Goal: Communication & Community: Answer question/provide support

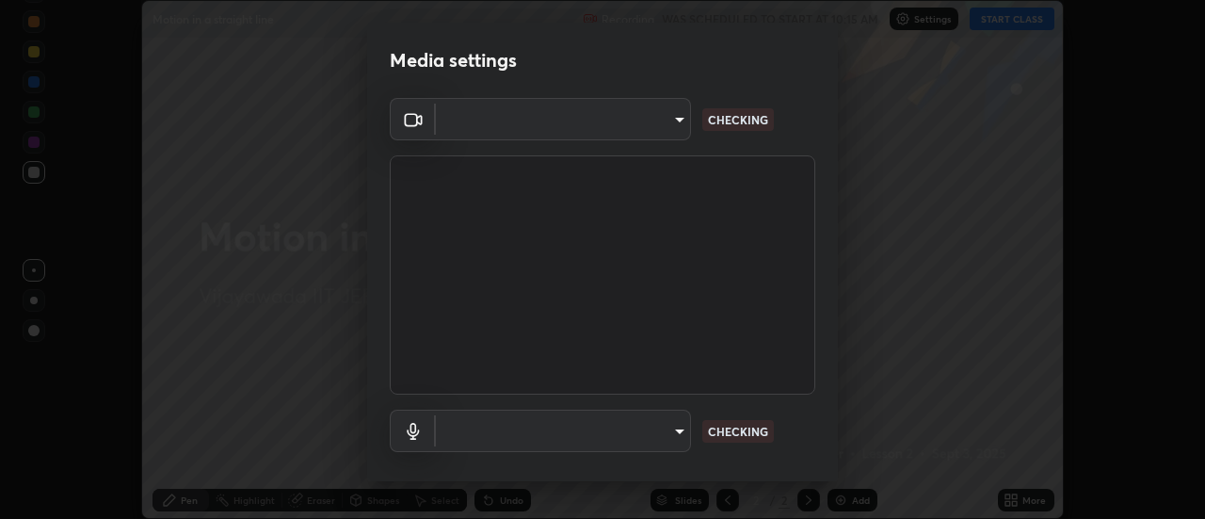
scroll to position [519, 1205]
type input "56a2701e3cbf36036edf71890ec99f2a6ddcc9ab08a9b666c2cd438b93a49498"
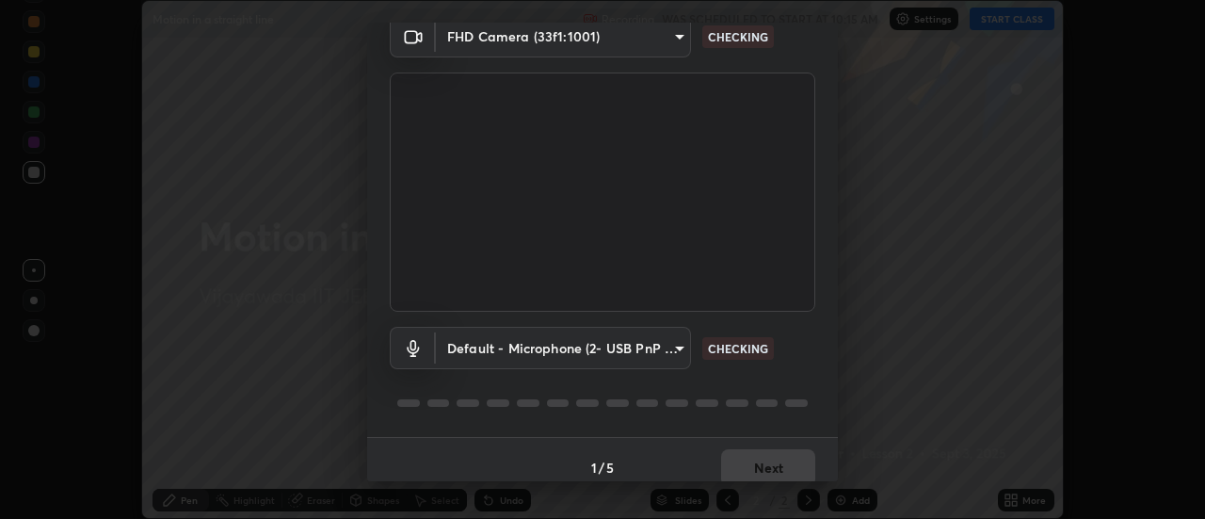
scroll to position [99, 0]
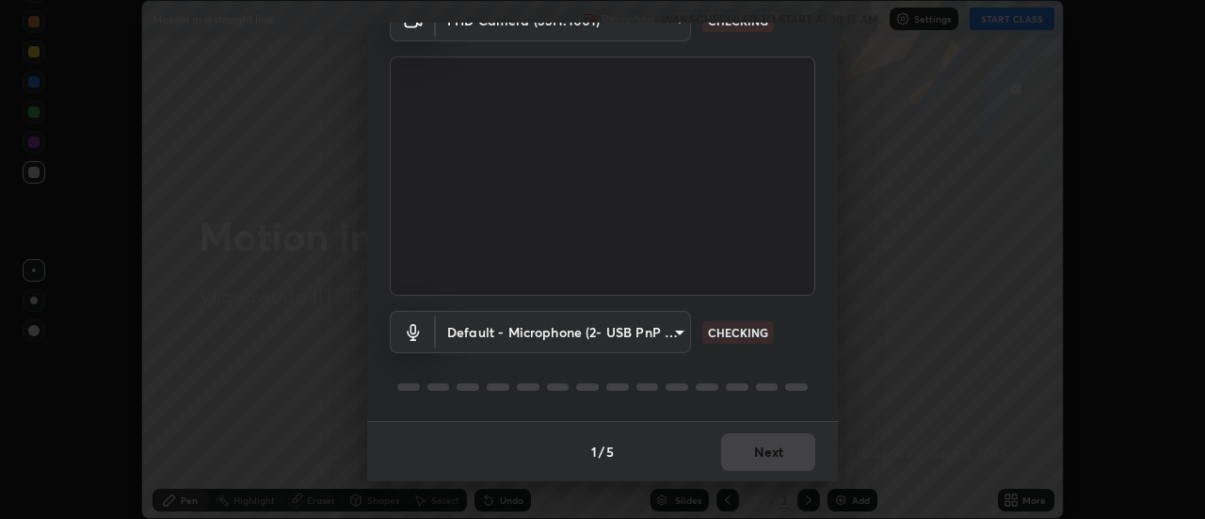
click at [551, 339] on body "Erase all Motion in a straight line Recording WAS SCHEDULED TO START AT 10:15 A…" at bounding box center [602, 259] width 1205 height 519
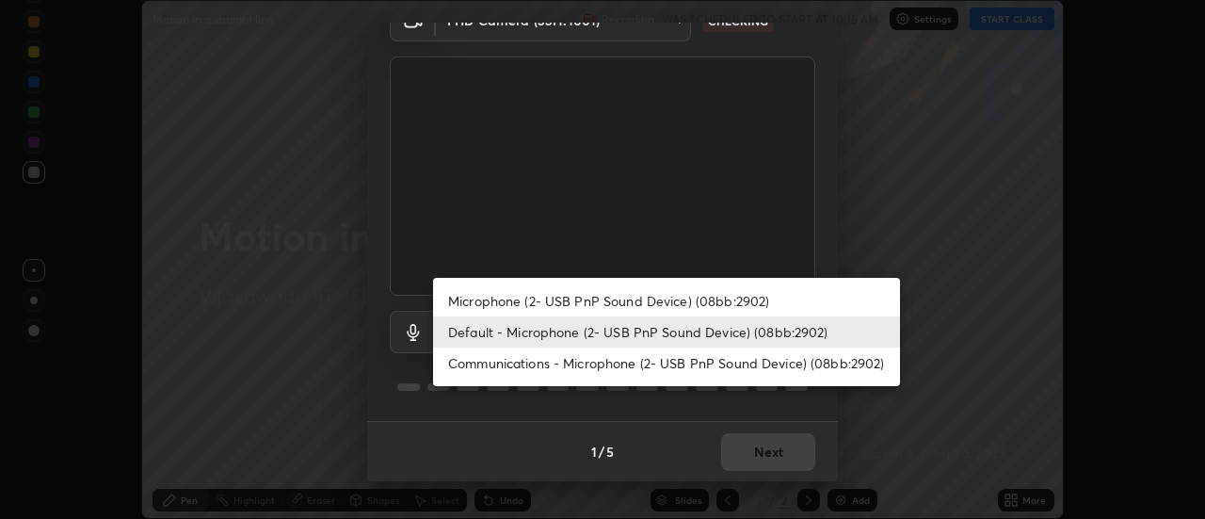
click at [481, 298] on li "Microphone (2- USB PnP Sound Device) (08bb:2902)" at bounding box center [666, 300] width 467 height 31
type input "6fd2fdfbb3bd0907da1060fe7329d11c0ddae863313132ef51da7a27a2559b68"
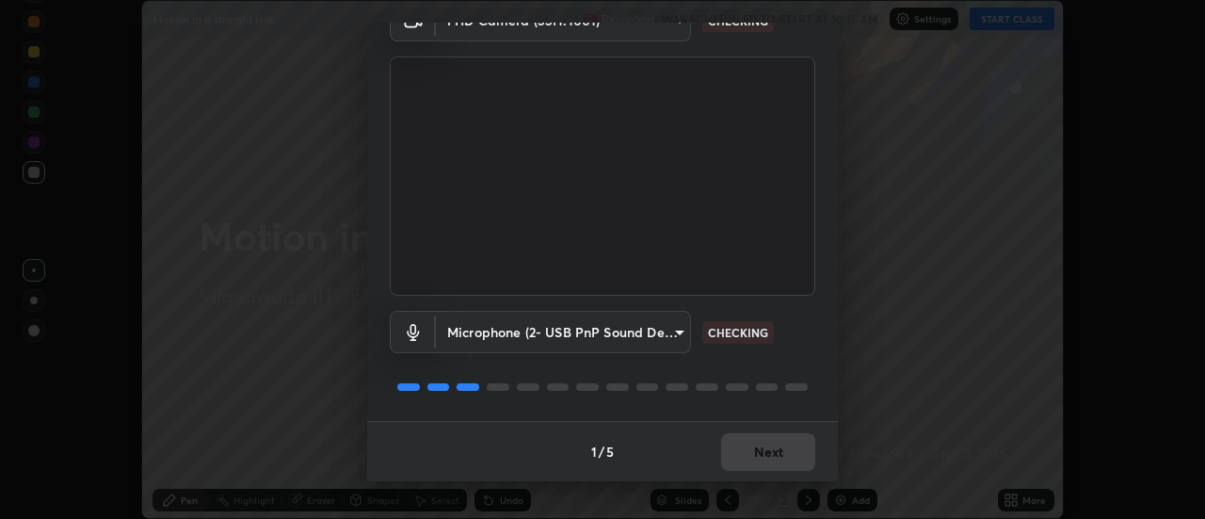
click at [462, 333] on body "Erase all Motion in a straight line Recording WAS SCHEDULED TO START AT 10:15 A…" at bounding box center [602, 259] width 1205 height 519
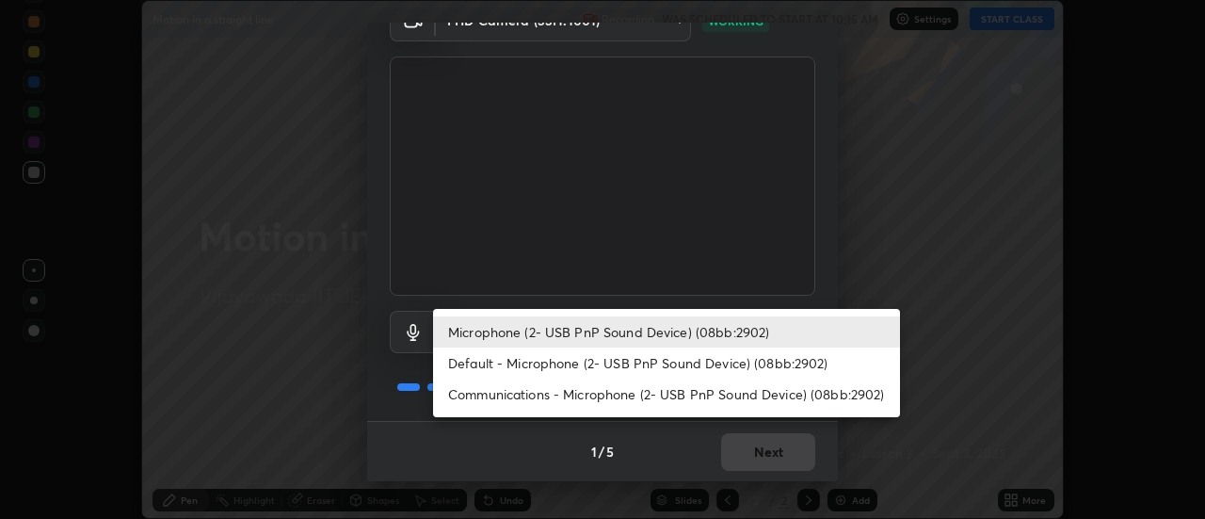
click at [546, 339] on li "Microphone (2- USB PnP Sound Device) (08bb:2902)" at bounding box center [666, 331] width 467 height 31
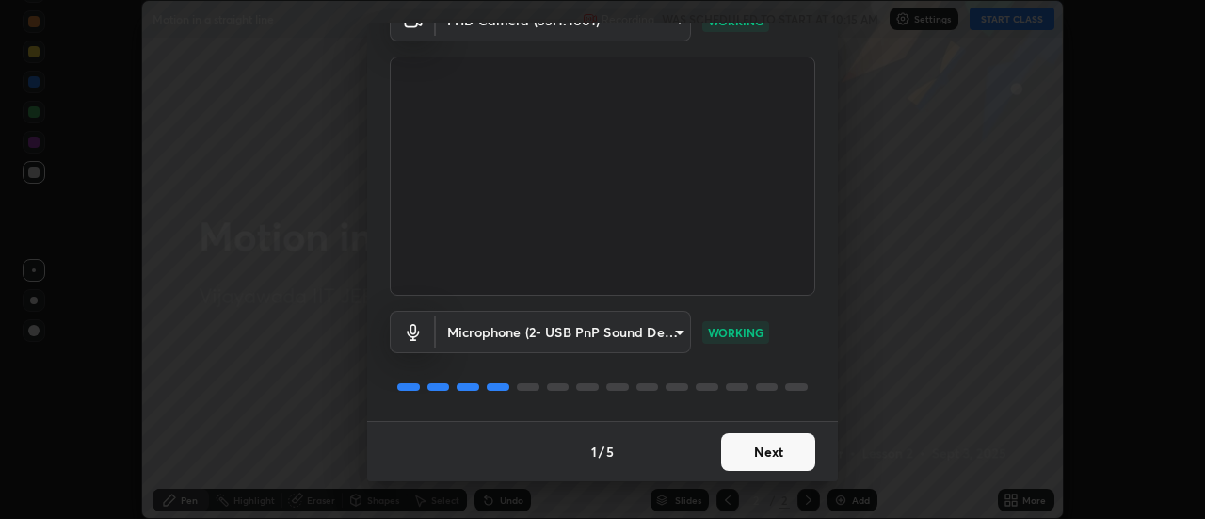
click at [729, 456] on button "Next" at bounding box center [768, 452] width 94 height 38
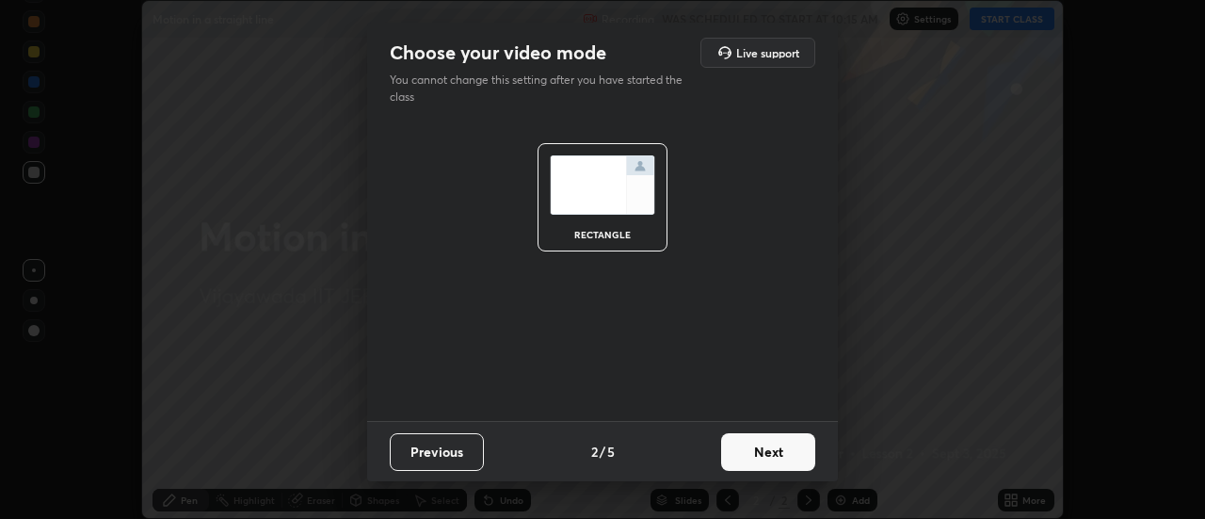
click at [734, 450] on button "Next" at bounding box center [768, 452] width 94 height 38
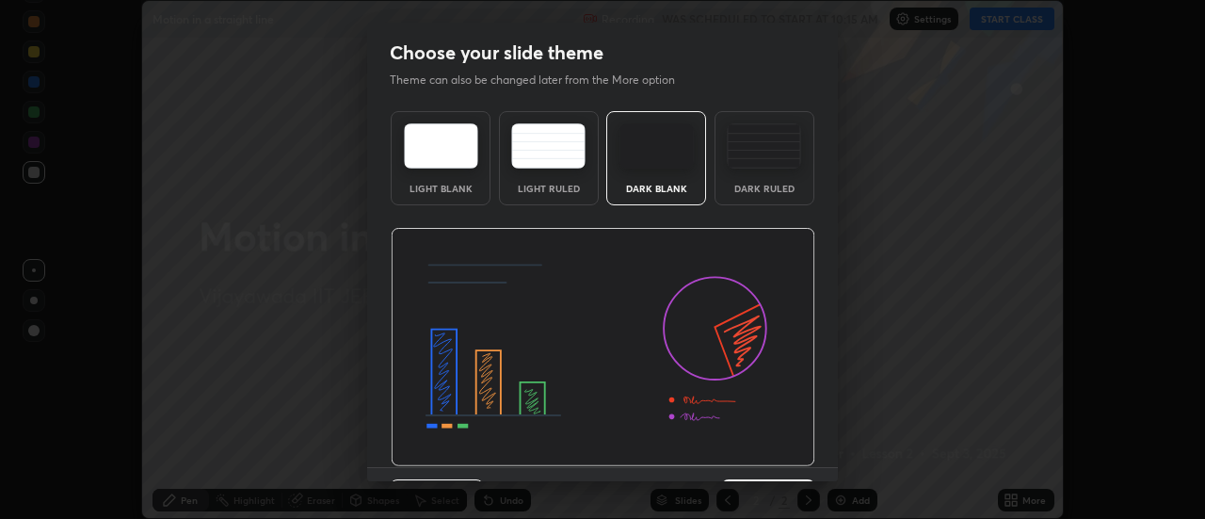
click at [738, 454] on img at bounding box center [603, 347] width 425 height 239
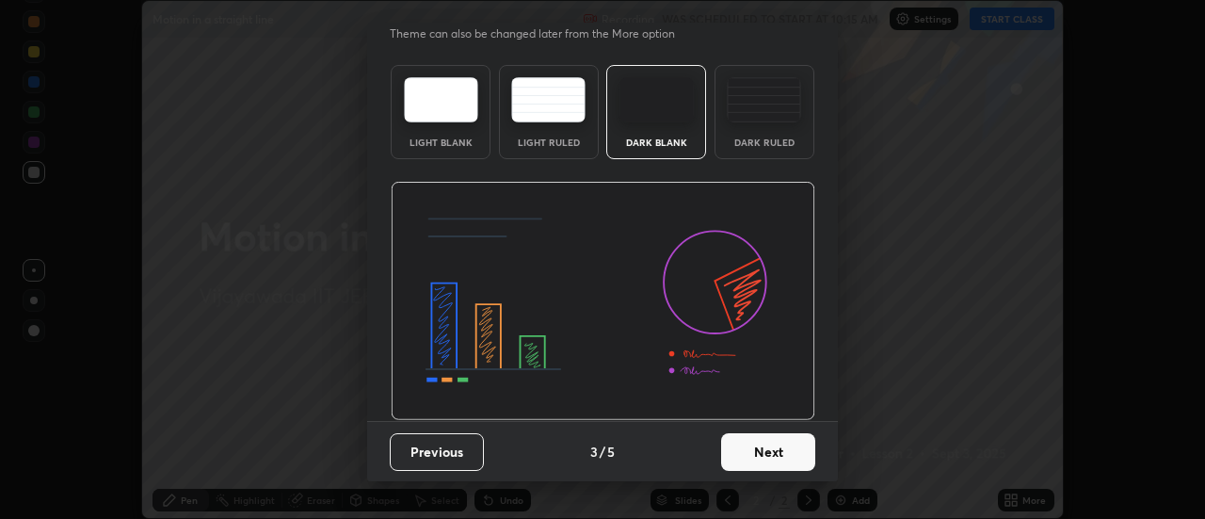
click at [733, 450] on button "Next" at bounding box center [768, 452] width 94 height 38
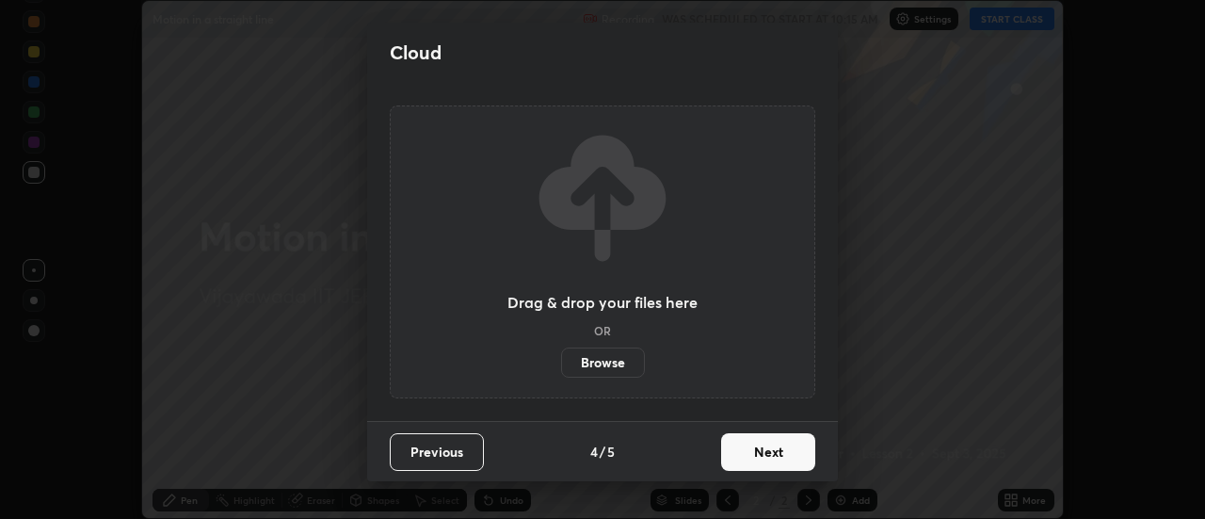
scroll to position [0, 0]
click at [739, 456] on button "Next" at bounding box center [768, 452] width 94 height 38
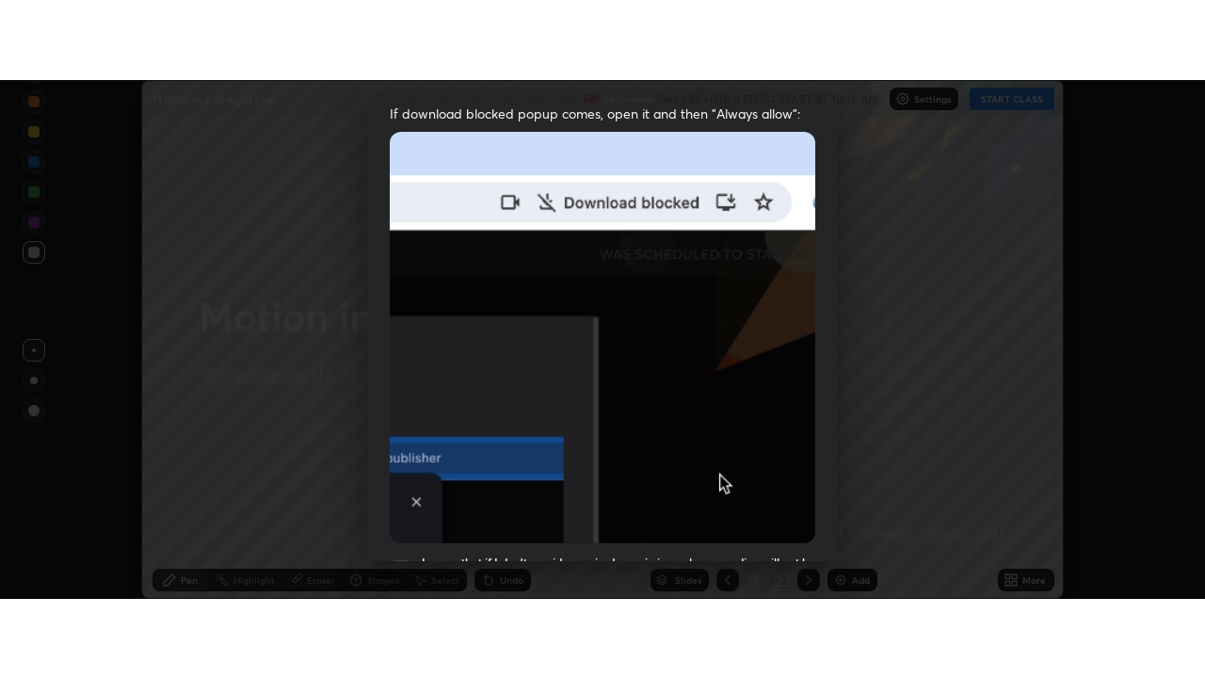
scroll to position [483, 0]
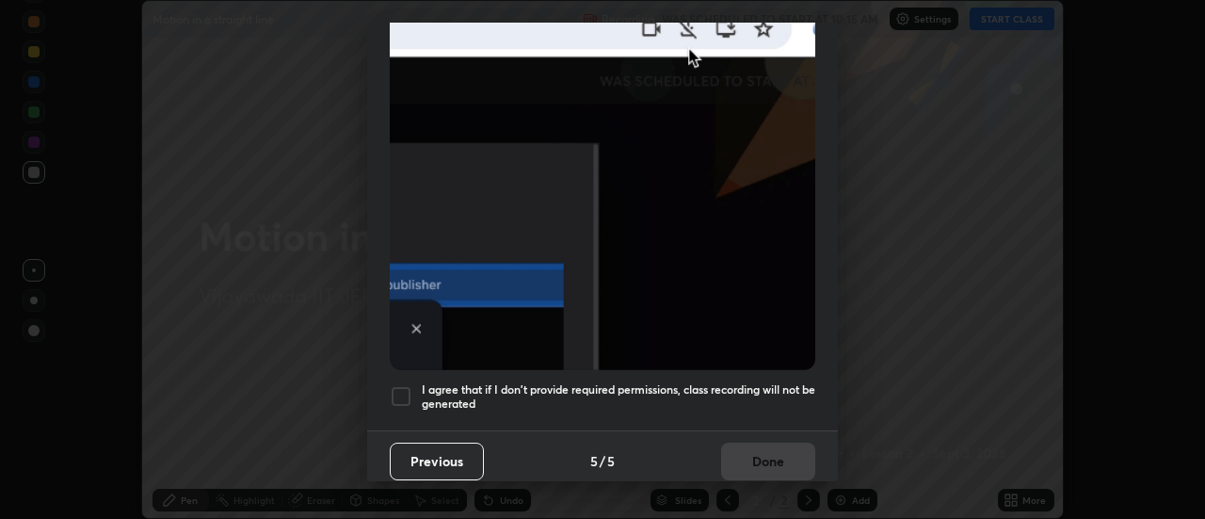
click at [397, 385] on div at bounding box center [401, 396] width 23 height 23
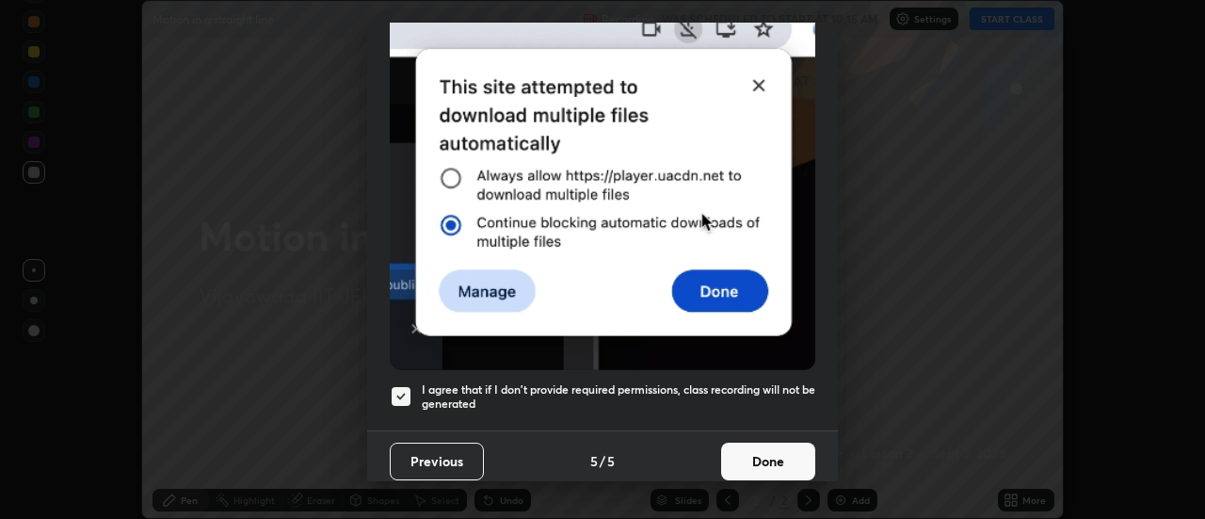
click at [730, 445] on button "Done" at bounding box center [768, 461] width 94 height 38
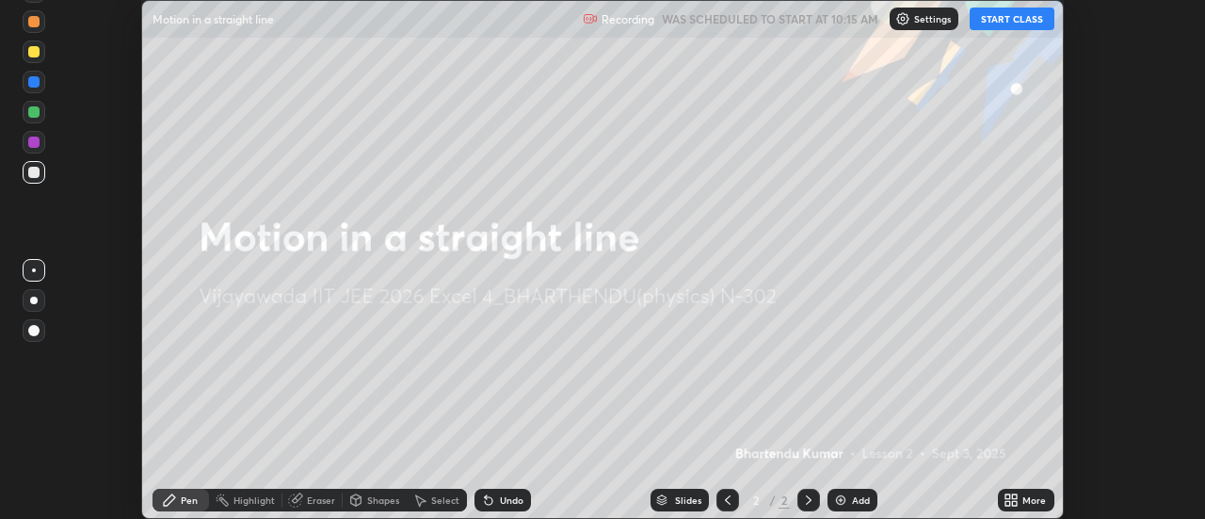
click at [846, 501] on img at bounding box center [840, 499] width 15 height 15
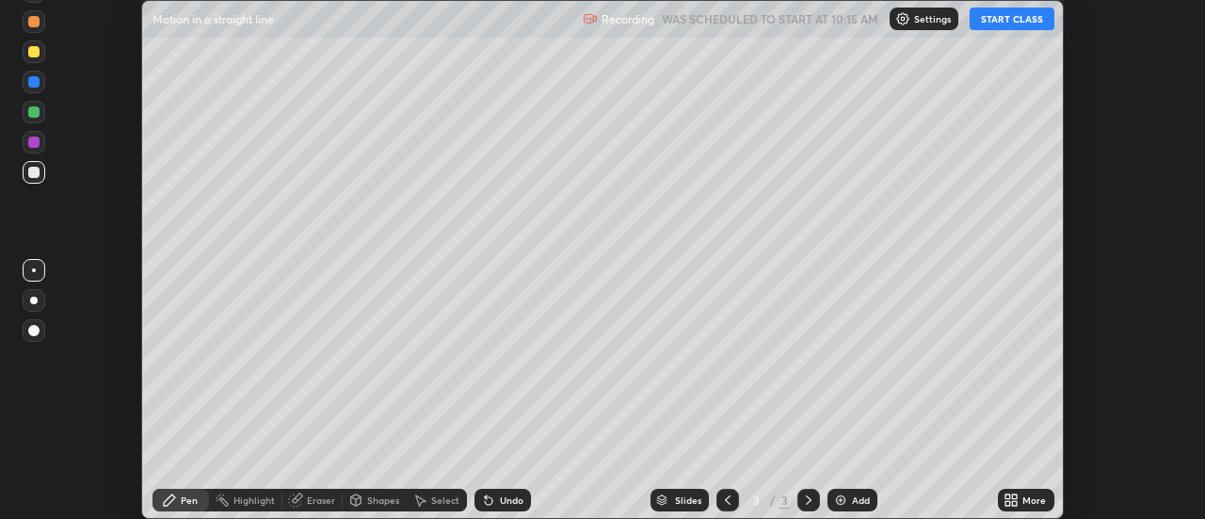
click at [1014, 15] on button "START CLASS" at bounding box center [1012, 19] width 85 height 23
click at [1028, 499] on div "More" at bounding box center [1034, 499] width 24 height 9
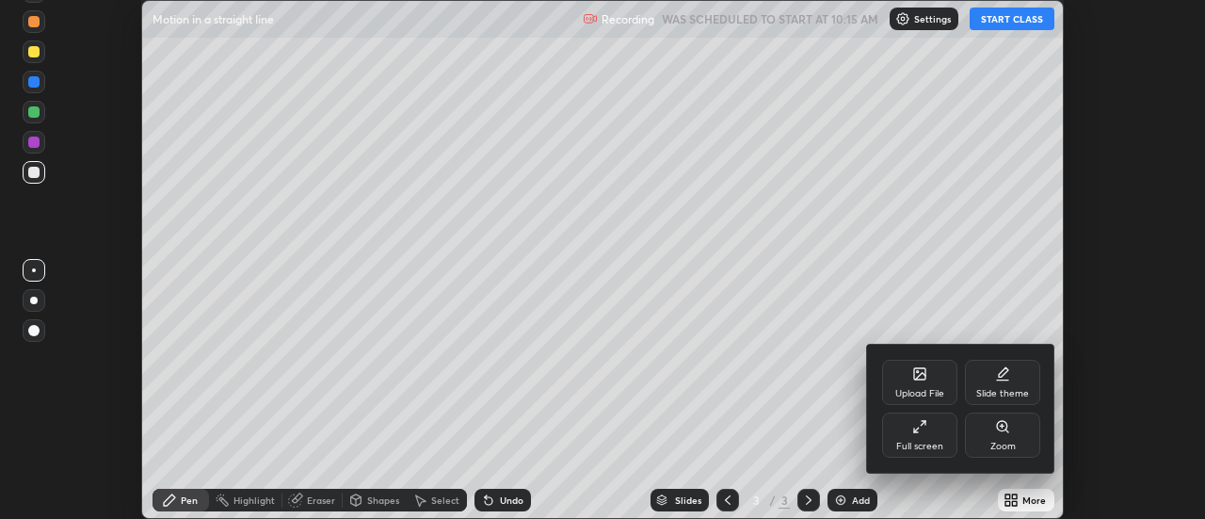
click at [923, 442] on div "Full screen" at bounding box center [919, 446] width 47 height 9
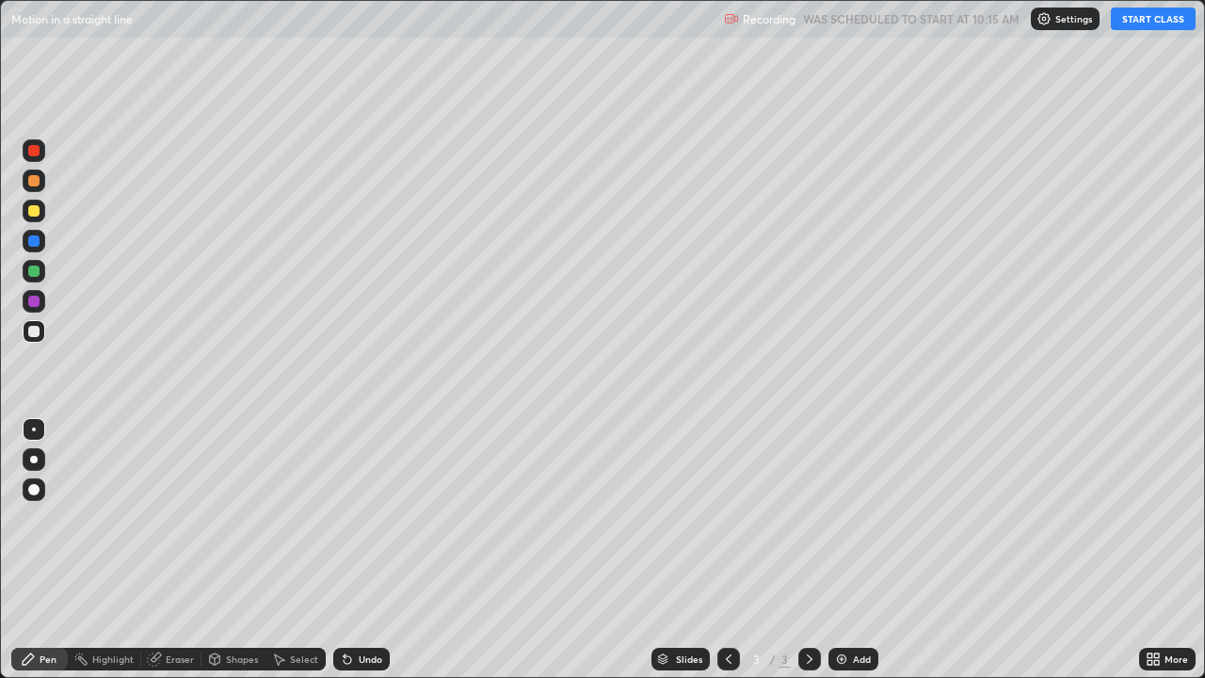
scroll to position [678, 1205]
click at [38, 187] on div at bounding box center [34, 180] width 23 height 23
click at [35, 152] on div at bounding box center [33, 150] width 11 height 11
click at [38, 330] on div at bounding box center [33, 331] width 11 height 11
click at [851, 518] on div "Add" at bounding box center [853, 659] width 50 height 23
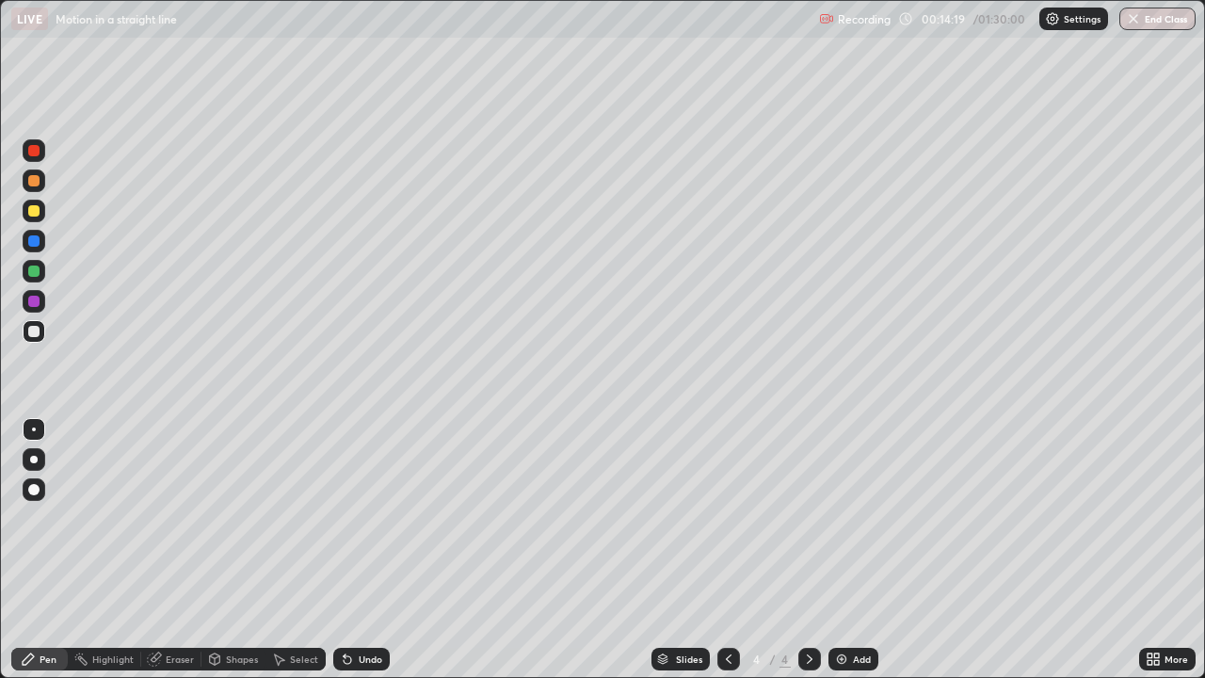
click at [727, 518] on icon at bounding box center [728, 658] width 15 height 15
click at [177, 518] on div "Eraser" at bounding box center [180, 658] width 28 height 9
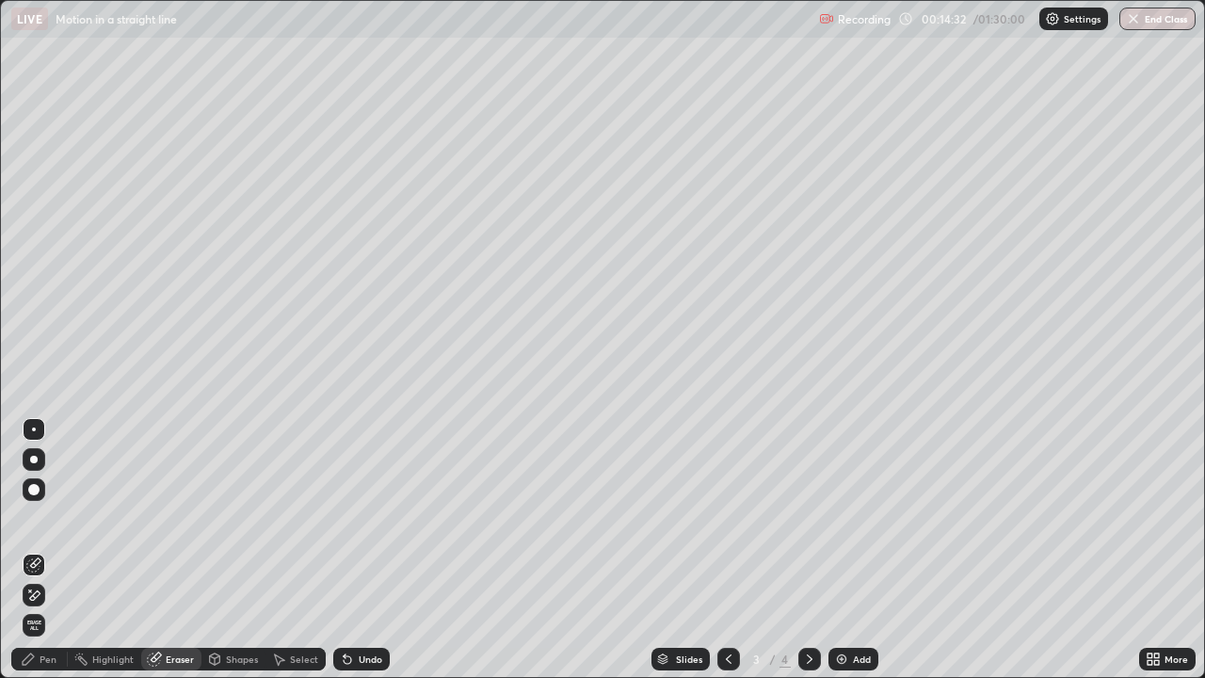
click at [36, 493] on div at bounding box center [33, 489] width 11 height 11
click at [55, 518] on div "Pen" at bounding box center [48, 658] width 17 height 9
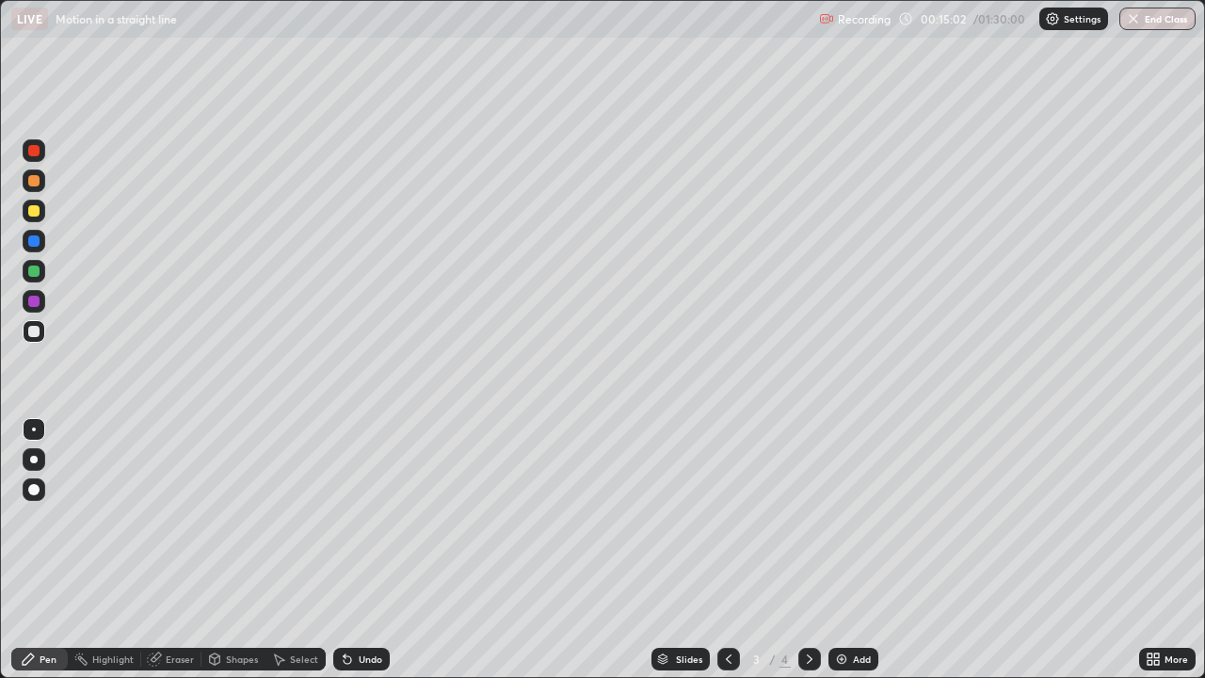
click at [378, 518] on div "Undo" at bounding box center [371, 658] width 24 height 9
click at [364, 518] on div "Undo" at bounding box center [371, 658] width 24 height 9
click at [173, 518] on div "Eraser" at bounding box center [180, 658] width 28 height 9
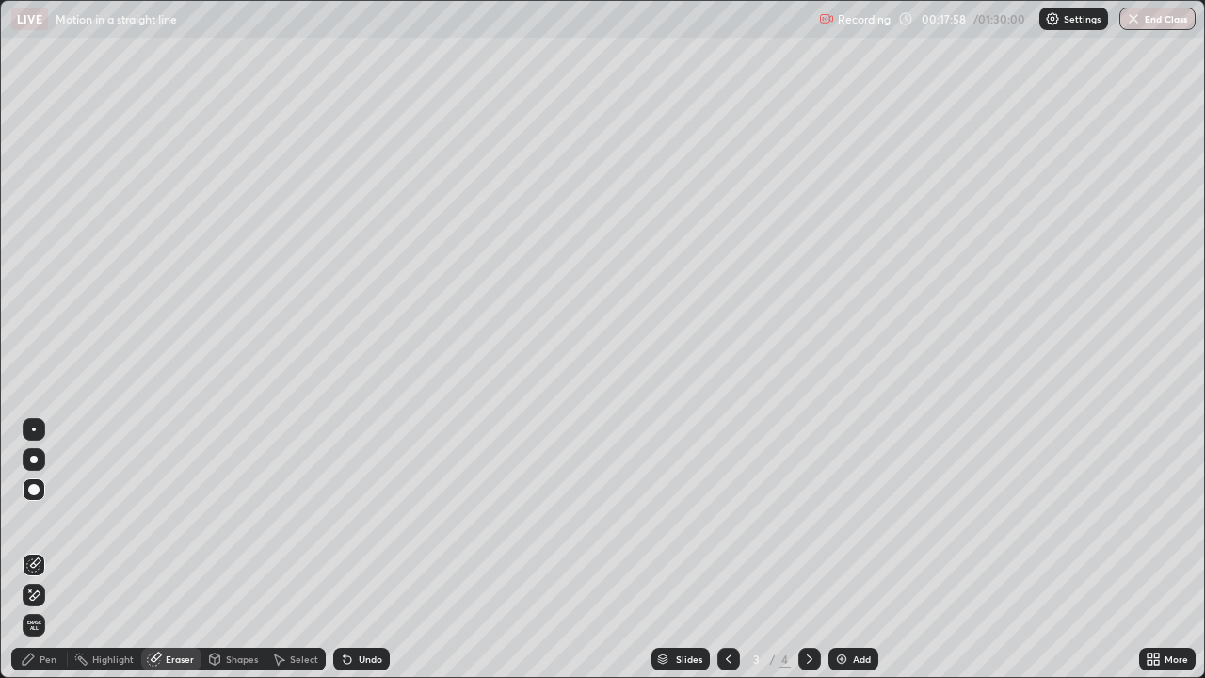
click at [45, 518] on div "Pen" at bounding box center [48, 658] width 17 height 9
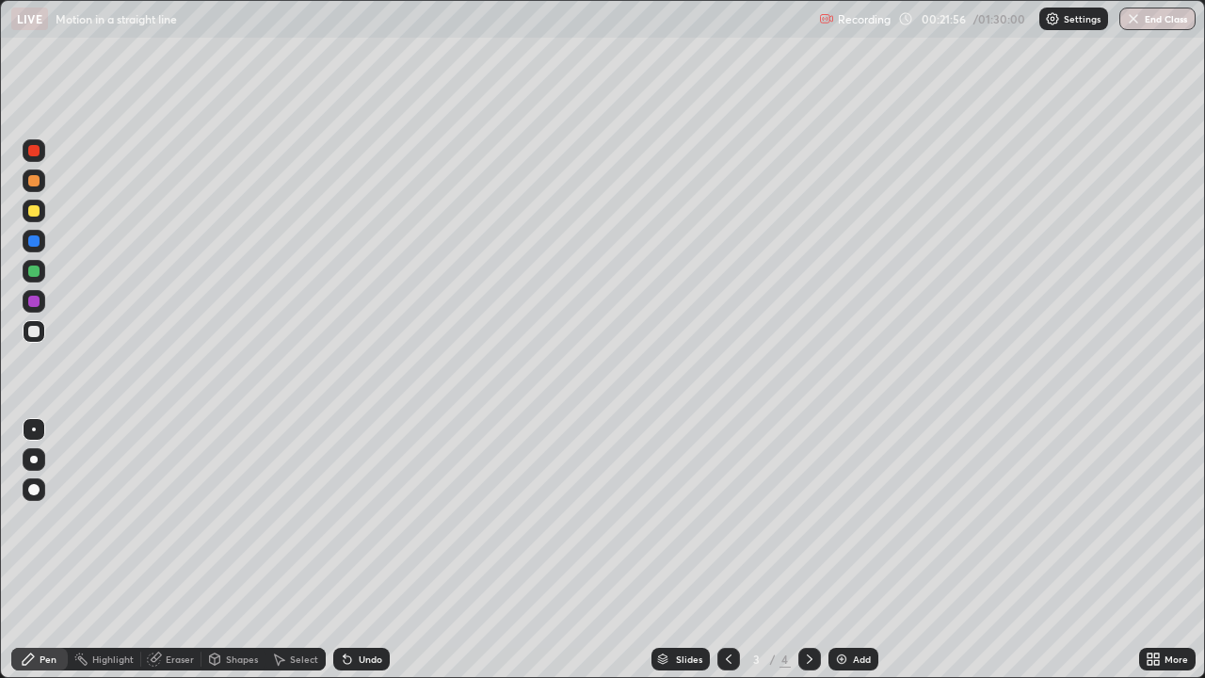
click at [805, 518] on icon at bounding box center [809, 658] width 15 height 15
click at [845, 518] on img at bounding box center [841, 658] width 15 height 15
click at [33, 210] on div at bounding box center [33, 210] width 11 height 11
click at [37, 214] on div at bounding box center [33, 210] width 11 height 11
click at [33, 185] on div at bounding box center [33, 180] width 11 height 11
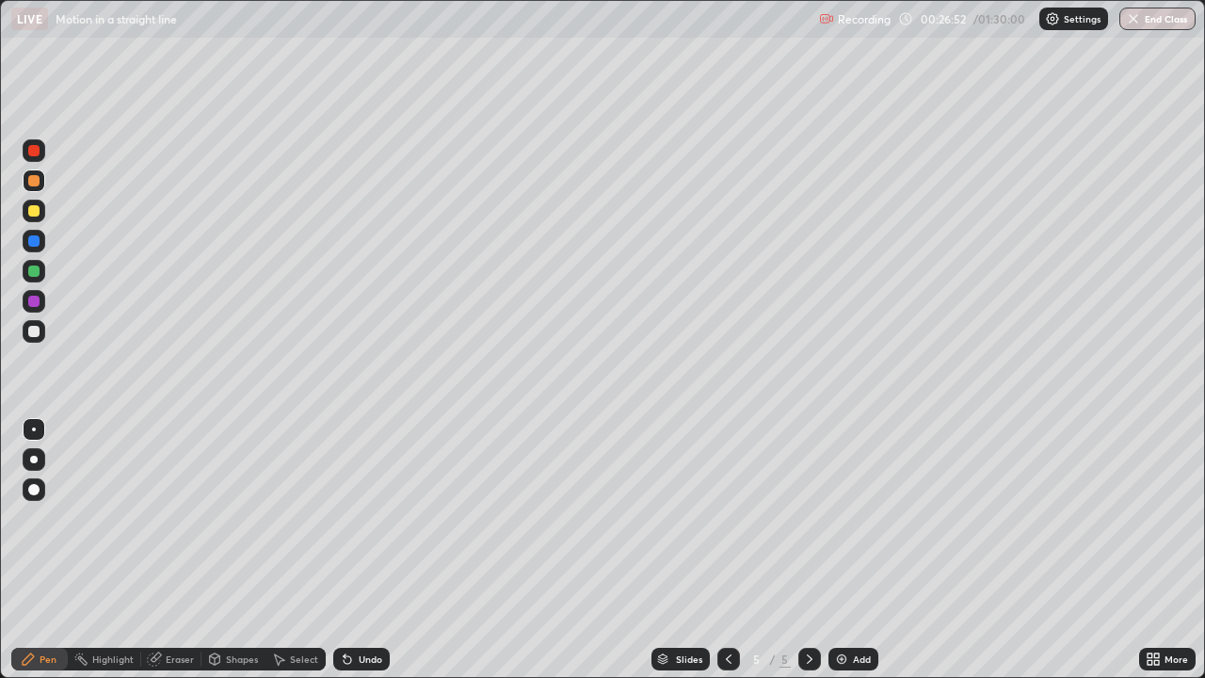
click at [36, 333] on div at bounding box center [33, 331] width 11 height 11
click at [344, 518] on icon at bounding box center [345, 655] width 2 height 2
click at [167, 518] on div "Eraser" at bounding box center [180, 658] width 28 height 9
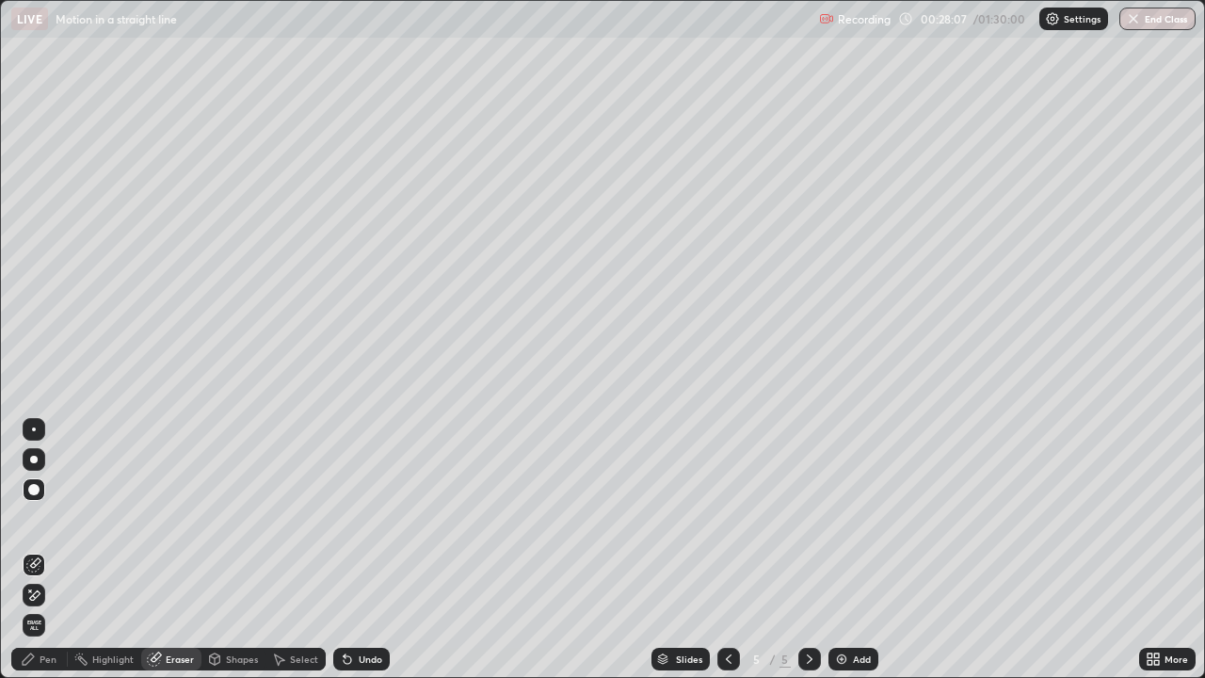
click at [52, 518] on div "Pen" at bounding box center [39, 659] width 56 height 23
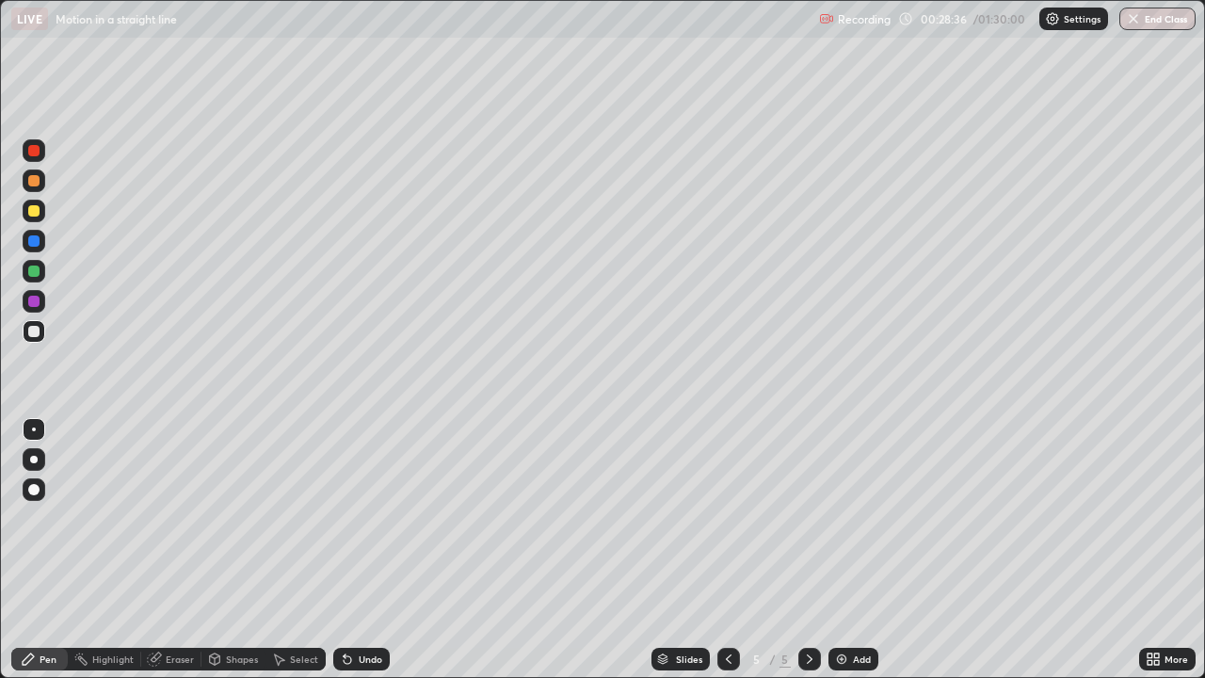
click at [183, 518] on div "Eraser" at bounding box center [180, 658] width 28 height 9
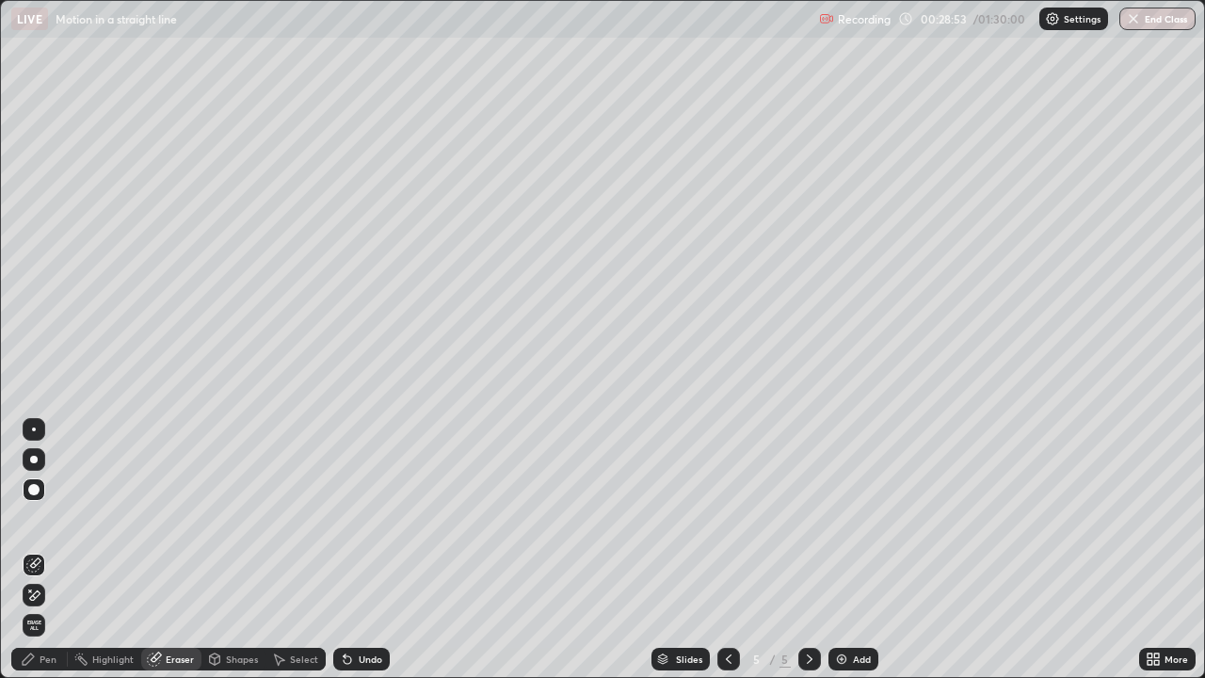
click at [41, 518] on div "Pen" at bounding box center [48, 658] width 17 height 9
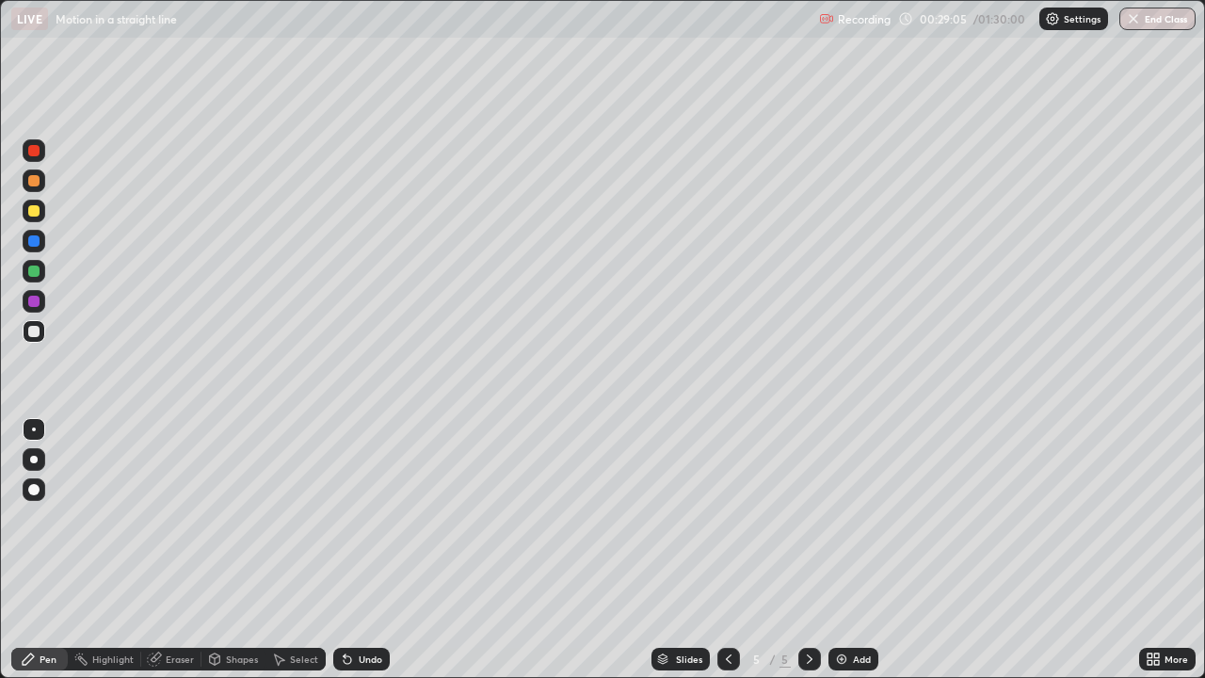
click at [166, 518] on div "Eraser" at bounding box center [180, 658] width 28 height 9
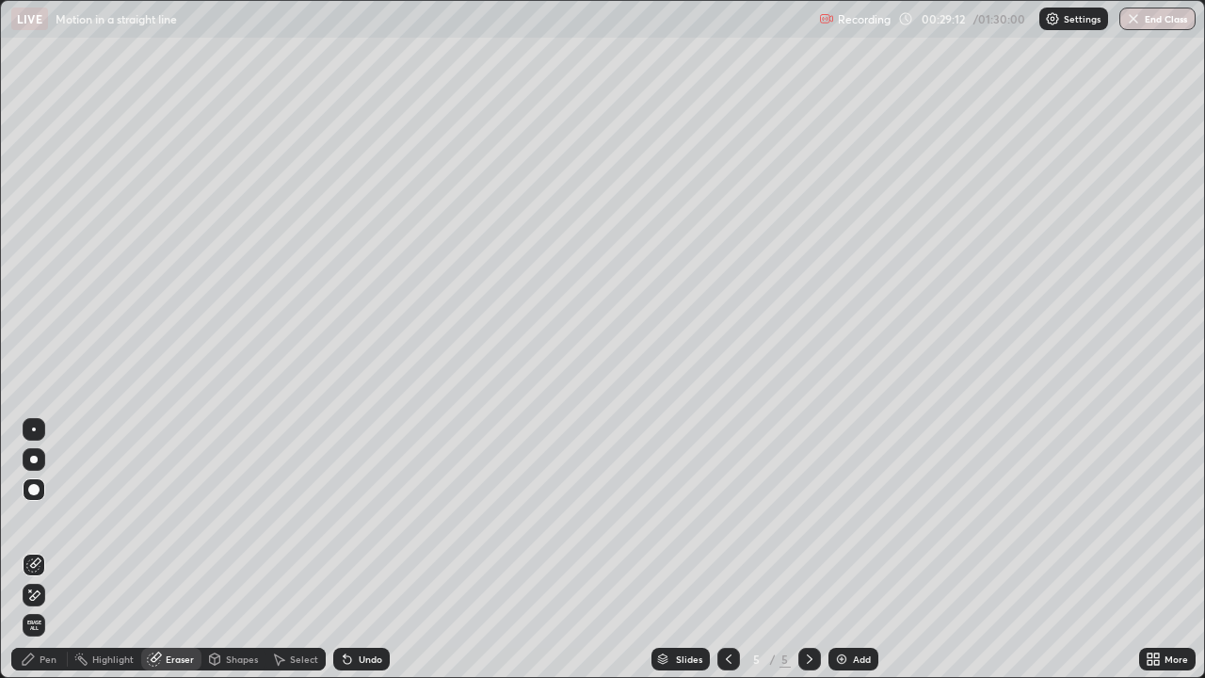
click at [36, 518] on icon at bounding box center [28, 658] width 15 height 15
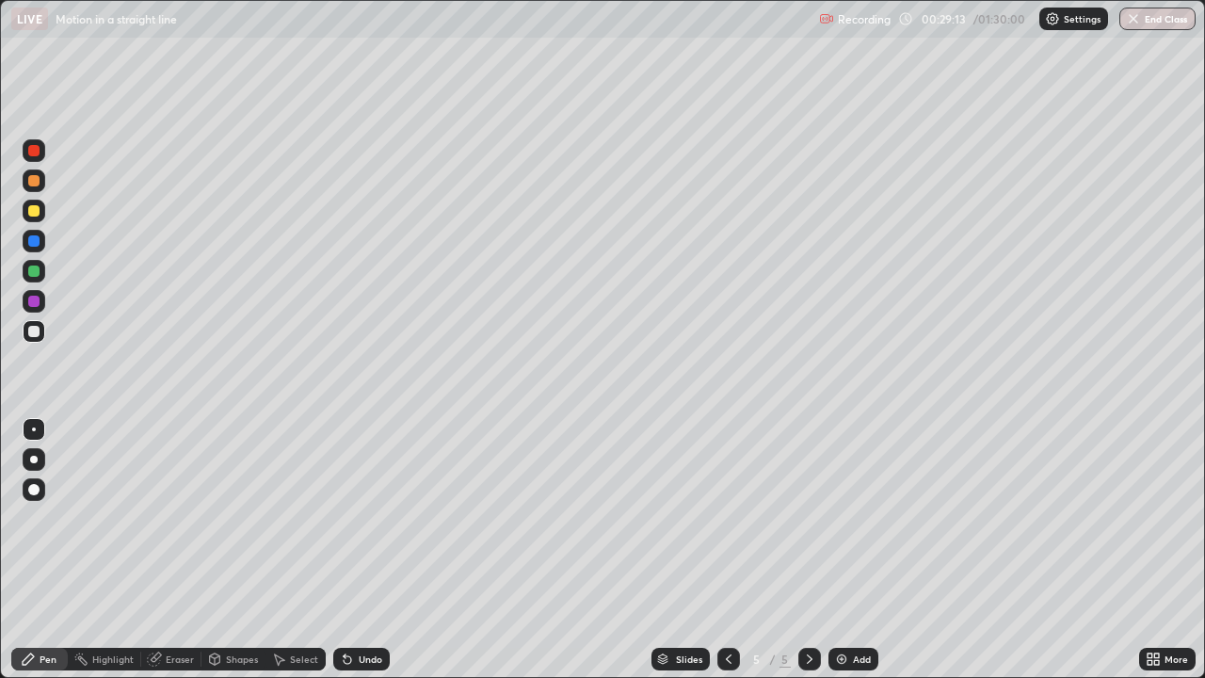
click at [37, 332] on div at bounding box center [33, 331] width 11 height 11
click at [171, 518] on div "Eraser" at bounding box center [180, 658] width 28 height 9
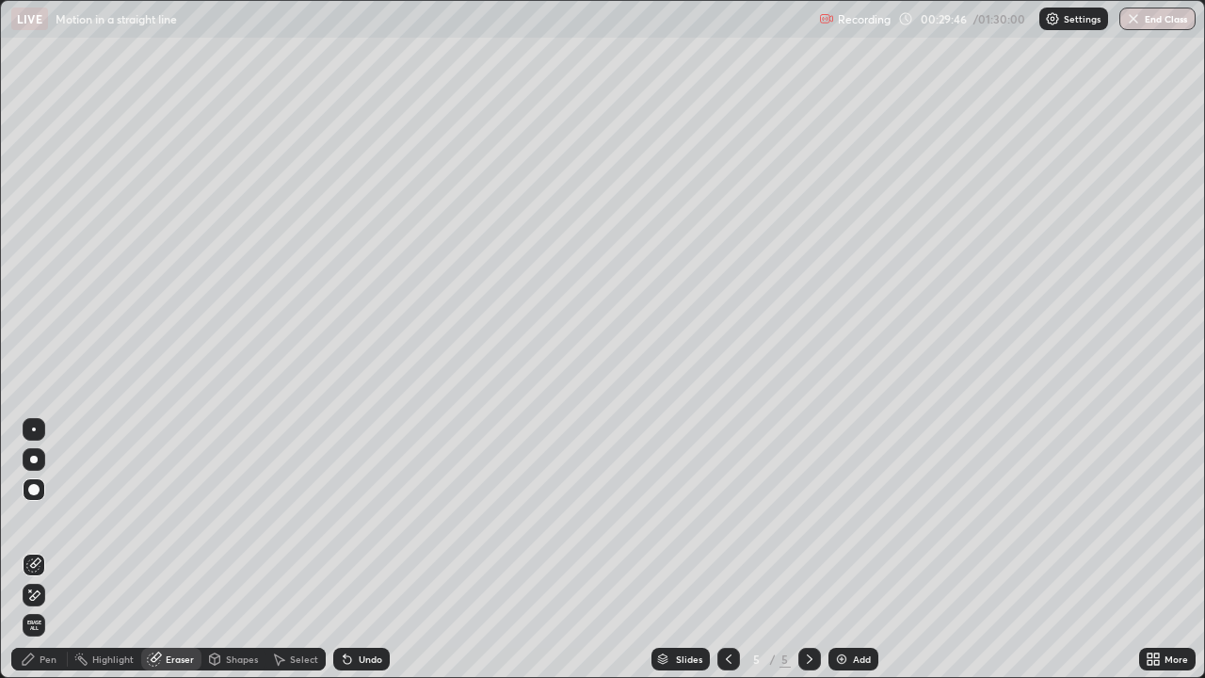
click at [47, 518] on div "Pen" at bounding box center [48, 658] width 17 height 9
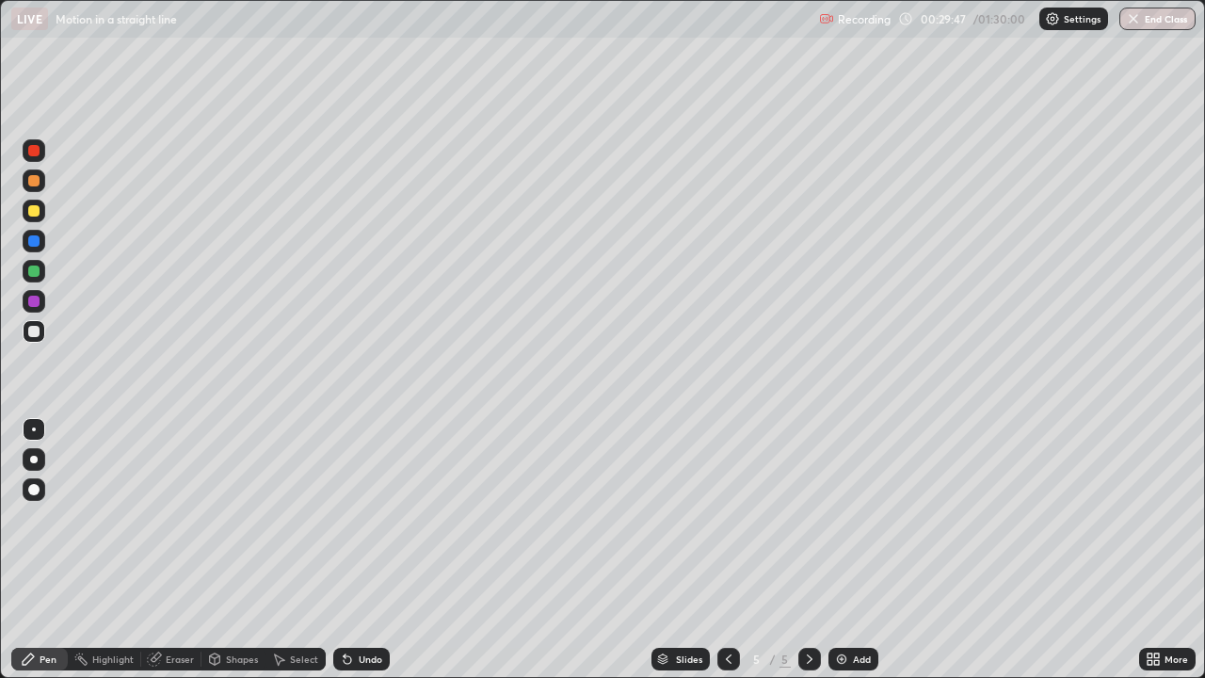
click at [35, 211] on div at bounding box center [33, 210] width 11 height 11
click at [842, 518] on img at bounding box center [841, 658] width 15 height 15
click at [39, 185] on div at bounding box center [34, 180] width 23 height 23
click at [33, 331] on div at bounding box center [33, 331] width 11 height 11
click at [35, 181] on div at bounding box center [33, 180] width 11 height 11
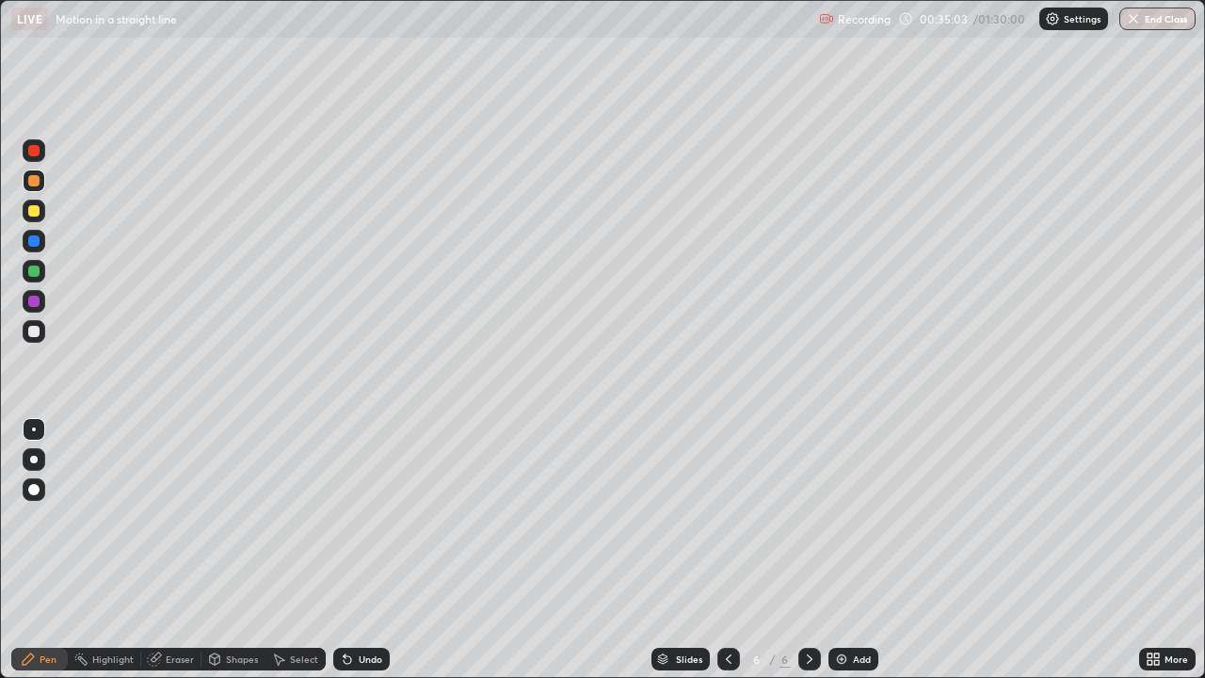
click at [37, 214] on div at bounding box center [33, 210] width 11 height 11
click at [35, 333] on div at bounding box center [33, 331] width 11 height 11
click at [351, 518] on icon at bounding box center [347, 658] width 15 height 15
click at [32, 183] on div at bounding box center [33, 180] width 11 height 11
click at [48, 518] on div "Pen" at bounding box center [48, 658] width 17 height 9
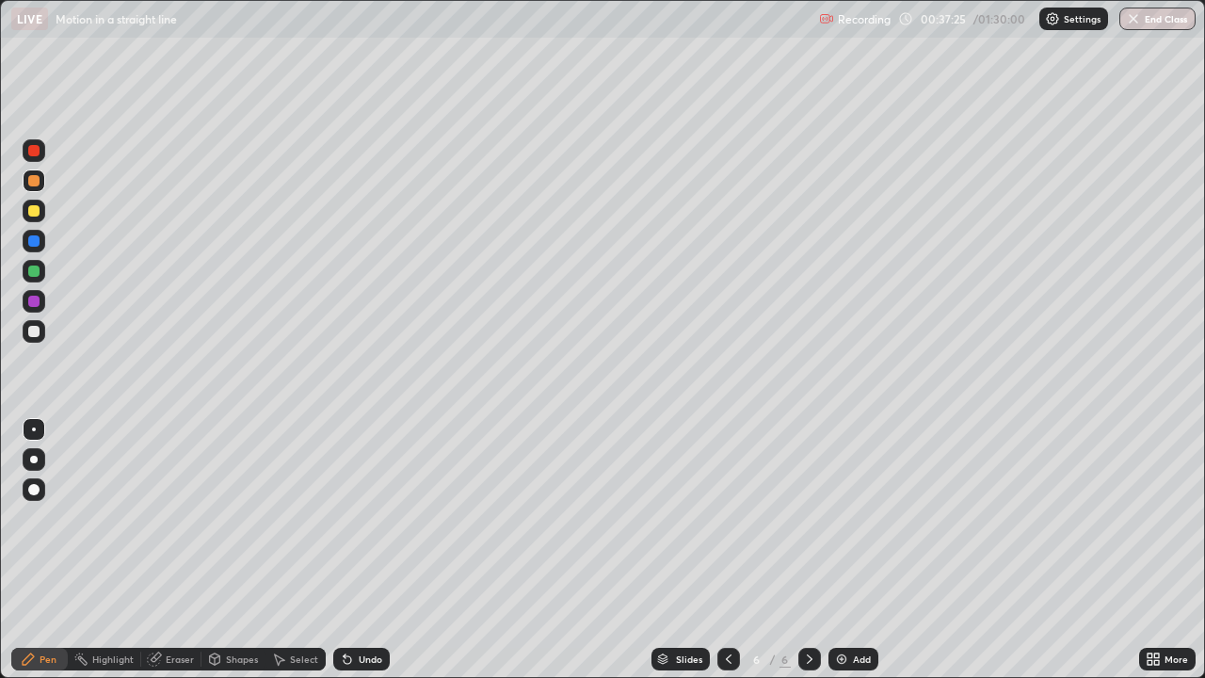
click at [38, 334] on div at bounding box center [33, 331] width 11 height 11
click at [38, 216] on div at bounding box center [33, 210] width 11 height 11
click at [35, 273] on div at bounding box center [33, 270] width 11 height 11
click at [32, 272] on div at bounding box center [33, 270] width 11 height 11
click at [842, 518] on img at bounding box center [841, 658] width 15 height 15
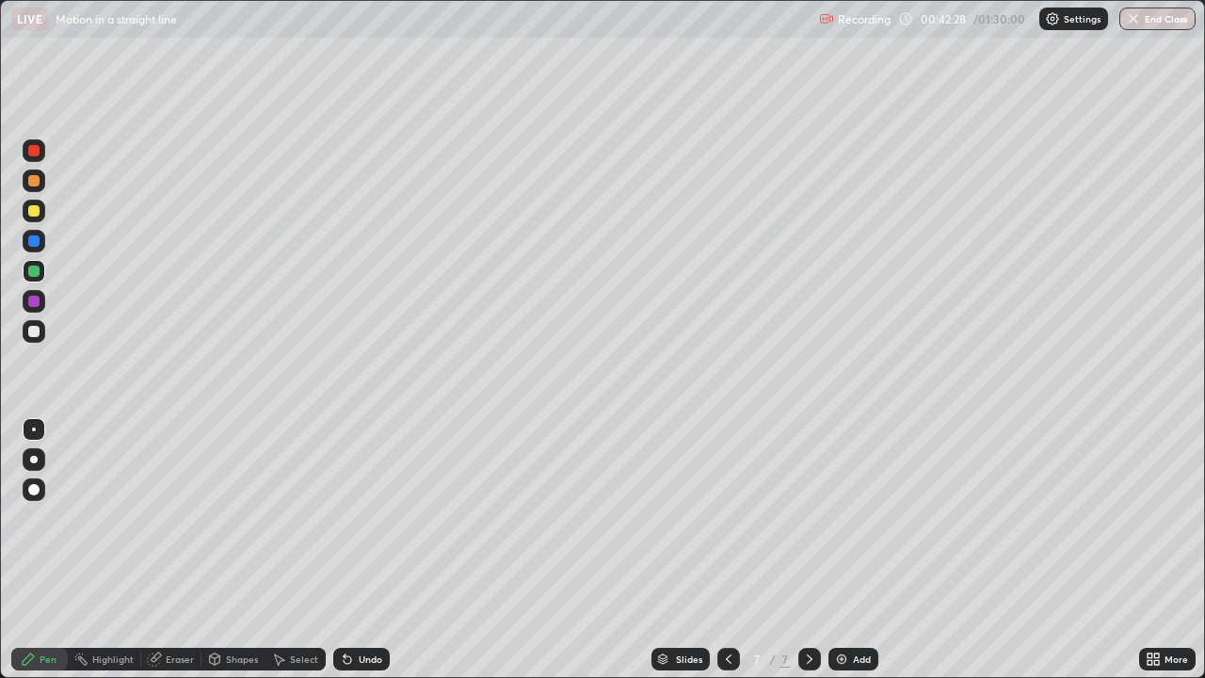
click at [372, 518] on div "Undo" at bounding box center [371, 658] width 24 height 9
click at [837, 518] on img at bounding box center [841, 658] width 15 height 15
click at [727, 518] on icon at bounding box center [728, 658] width 15 height 15
click at [807, 518] on icon at bounding box center [809, 658] width 15 height 15
click at [37, 216] on div at bounding box center [33, 210] width 11 height 11
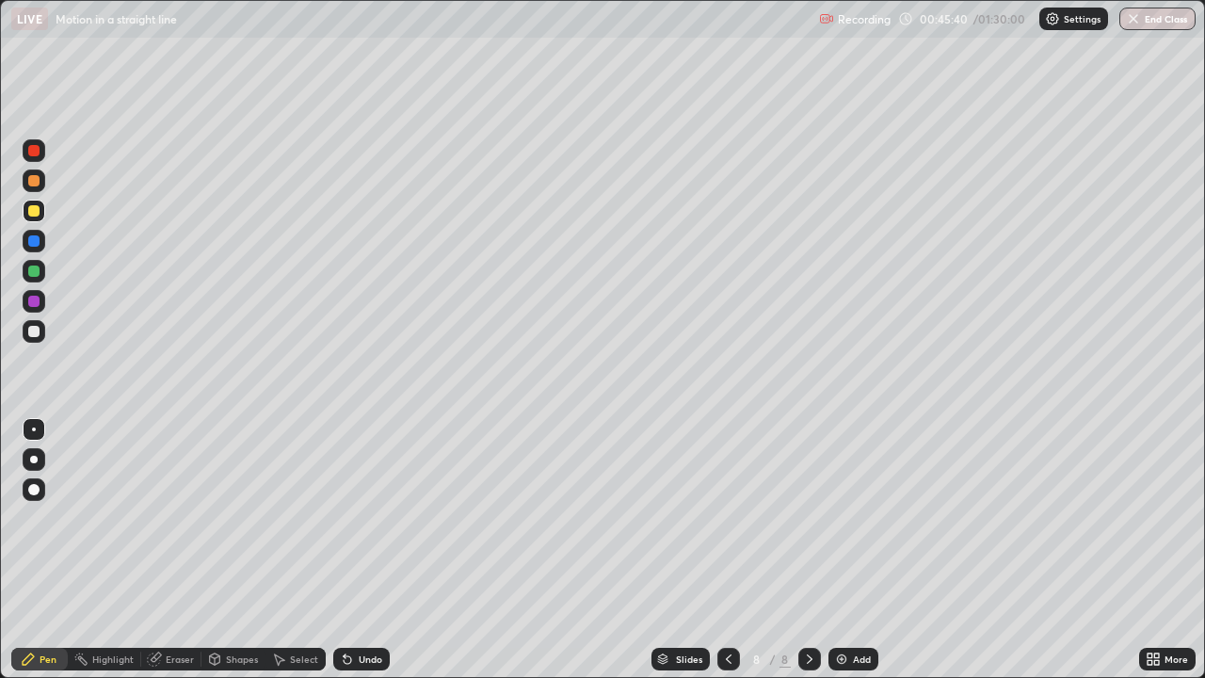
click at [36, 274] on div at bounding box center [33, 270] width 11 height 11
click at [37, 336] on div at bounding box center [33, 331] width 11 height 11
click at [37, 330] on div at bounding box center [33, 331] width 11 height 11
click at [180, 518] on div "Eraser" at bounding box center [180, 658] width 28 height 9
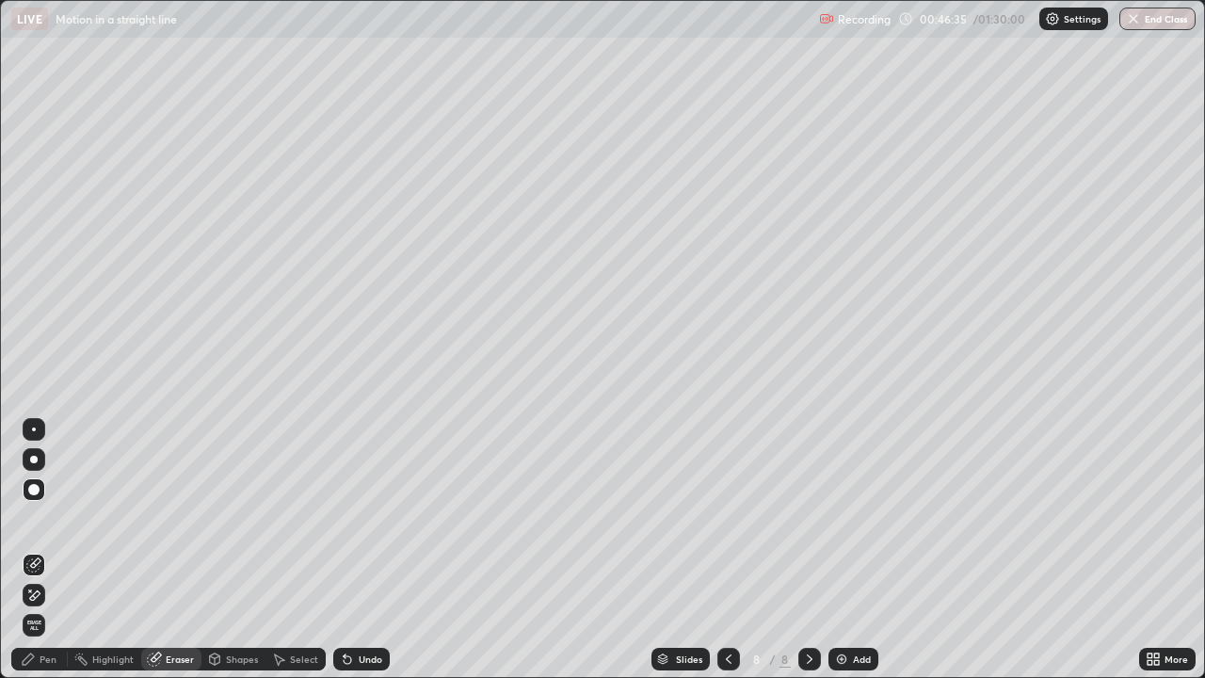
click at [39, 518] on div "Pen" at bounding box center [39, 659] width 56 height 23
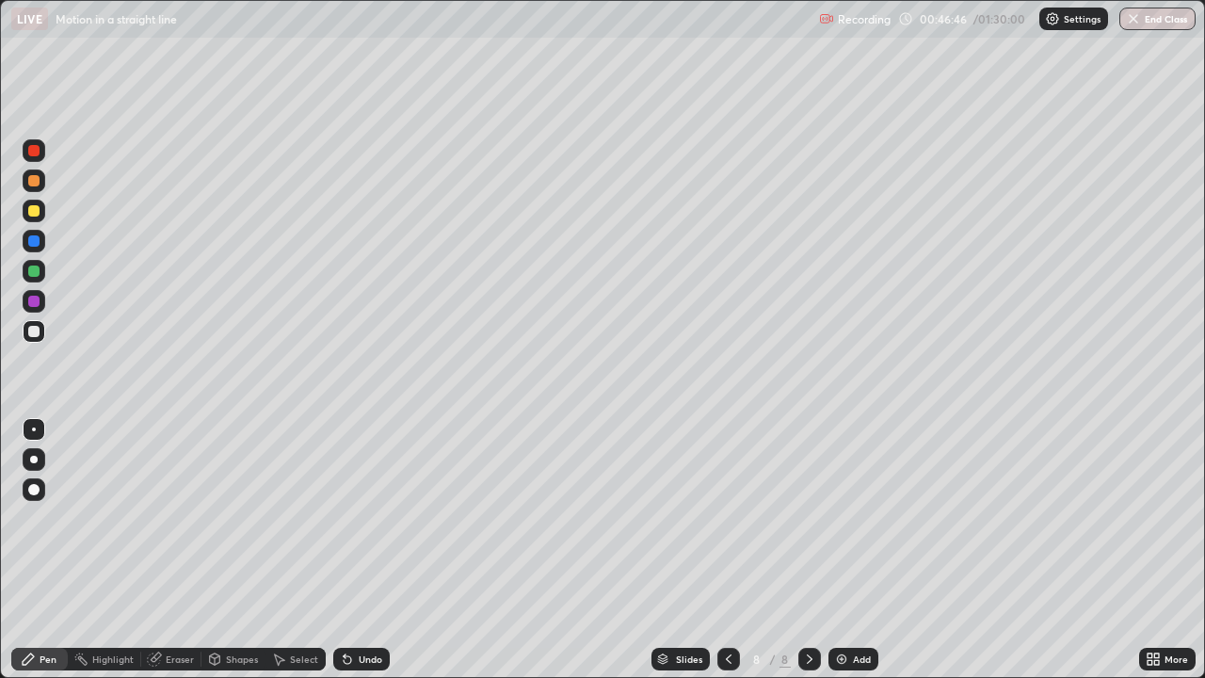
click at [39, 271] on div at bounding box center [33, 270] width 11 height 11
click at [32, 336] on div at bounding box center [33, 331] width 11 height 11
click at [834, 518] on img at bounding box center [841, 658] width 15 height 15
click at [32, 331] on div at bounding box center [33, 331] width 11 height 11
click at [34, 212] on div at bounding box center [33, 210] width 11 height 11
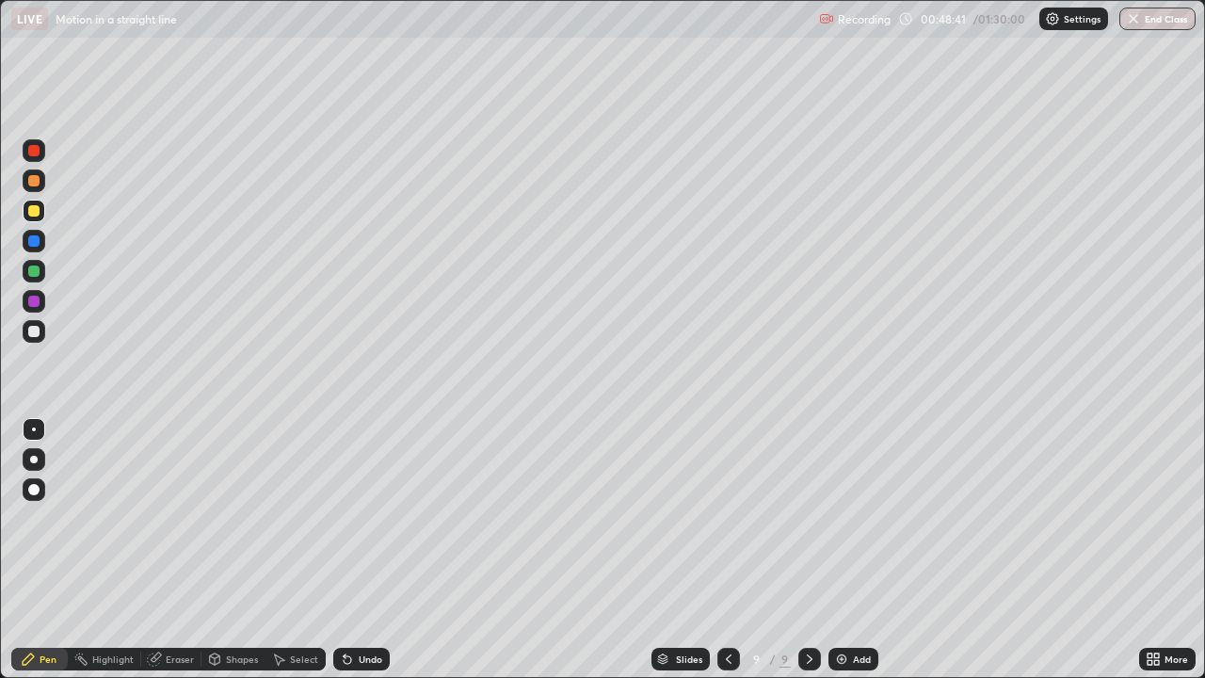
click at [33, 331] on div at bounding box center [33, 331] width 11 height 11
click at [34, 212] on div at bounding box center [33, 210] width 11 height 11
click at [24, 332] on div at bounding box center [34, 331] width 23 height 23
click at [33, 275] on div at bounding box center [33, 270] width 11 height 11
click at [33, 332] on div at bounding box center [33, 331] width 11 height 11
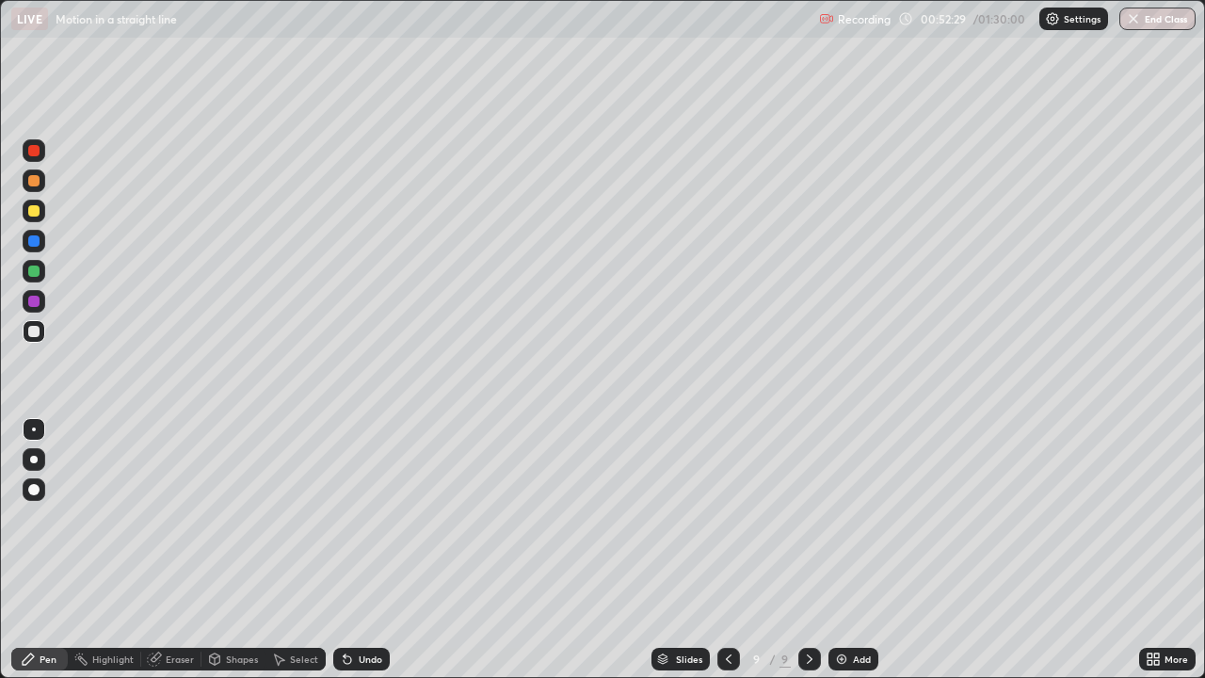
click at [33, 215] on div at bounding box center [33, 210] width 11 height 11
click at [185, 518] on div "Eraser" at bounding box center [180, 658] width 28 height 9
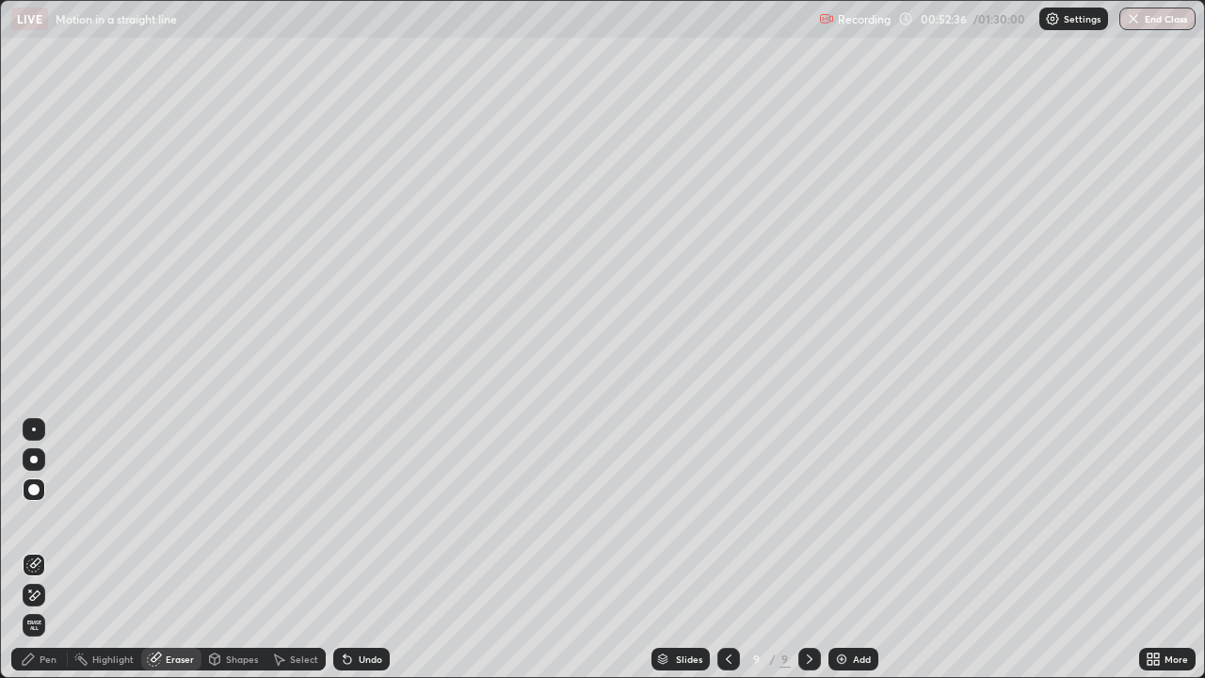
click at [51, 518] on div "Pen" at bounding box center [39, 659] width 56 height 23
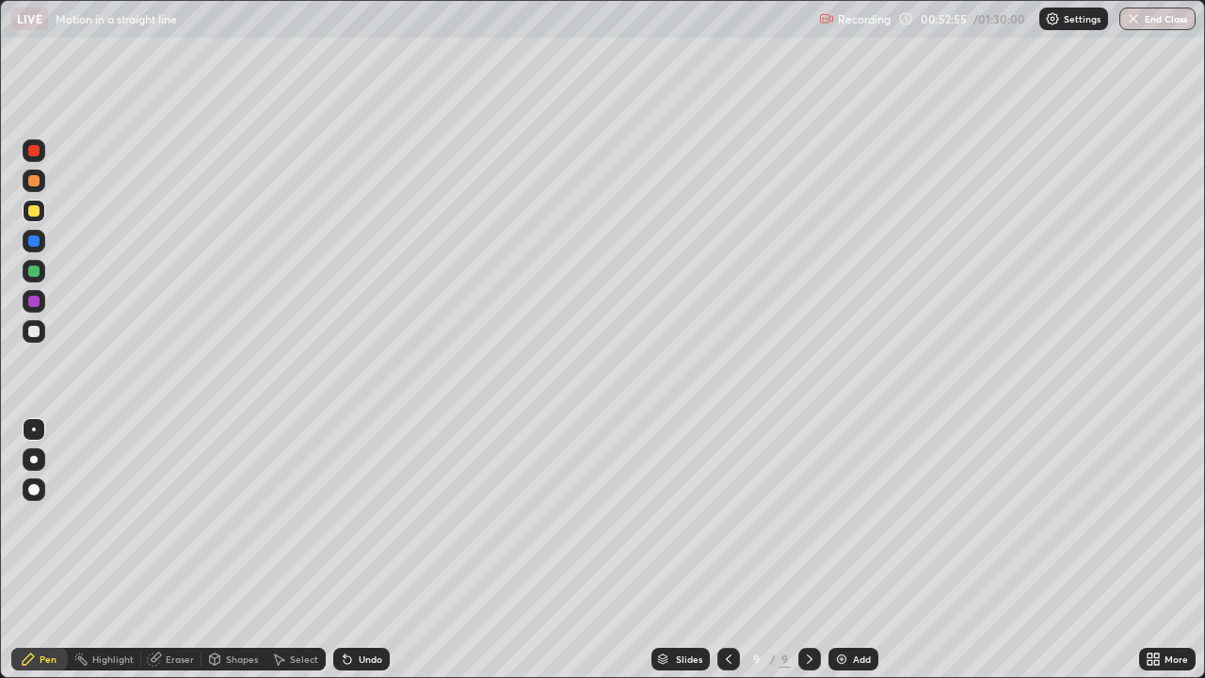
click at [37, 331] on div at bounding box center [33, 331] width 11 height 11
click at [41, 214] on div at bounding box center [34, 211] width 23 height 23
click at [37, 332] on div at bounding box center [33, 331] width 11 height 11
click at [40, 272] on div at bounding box center [34, 271] width 23 height 23
click at [42, 334] on div at bounding box center [34, 331] width 23 height 23
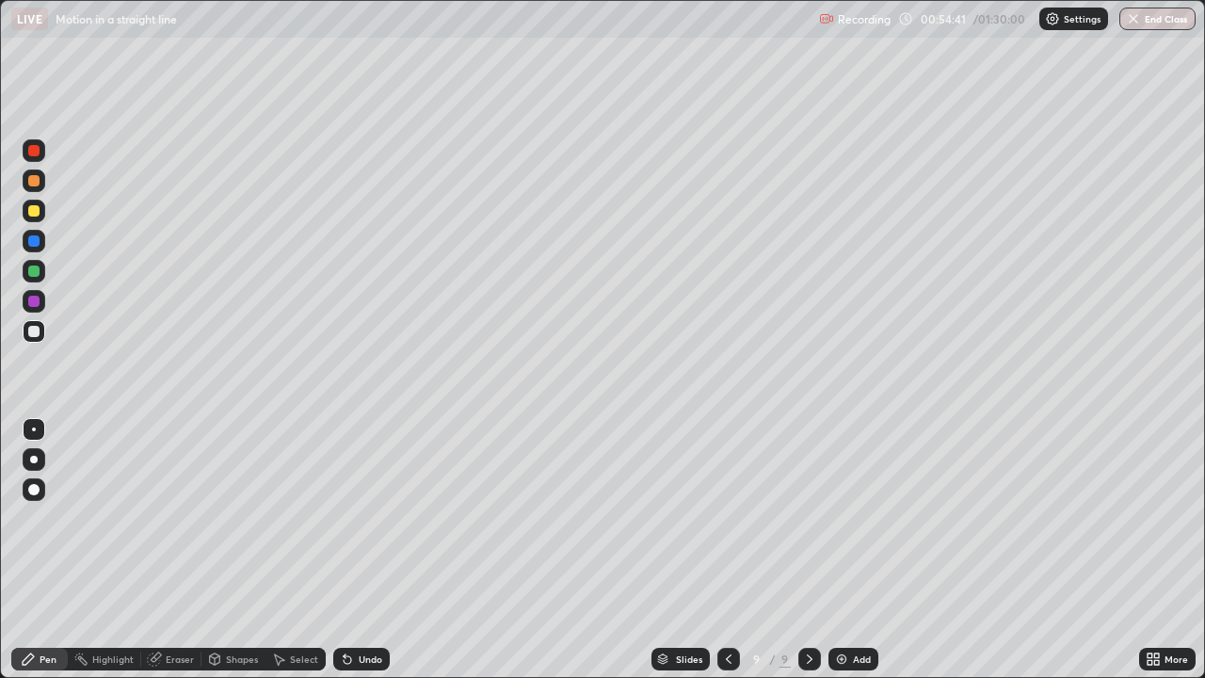
click at [35, 211] on div at bounding box center [33, 210] width 11 height 11
click at [352, 518] on div "Undo" at bounding box center [361, 659] width 56 height 23
click at [42, 188] on div at bounding box center [34, 180] width 23 height 23
click at [32, 330] on div at bounding box center [33, 331] width 11 height 11
click at [183, 518] on div "Eraser" at bounding box center [180, 658] width 28 height 9
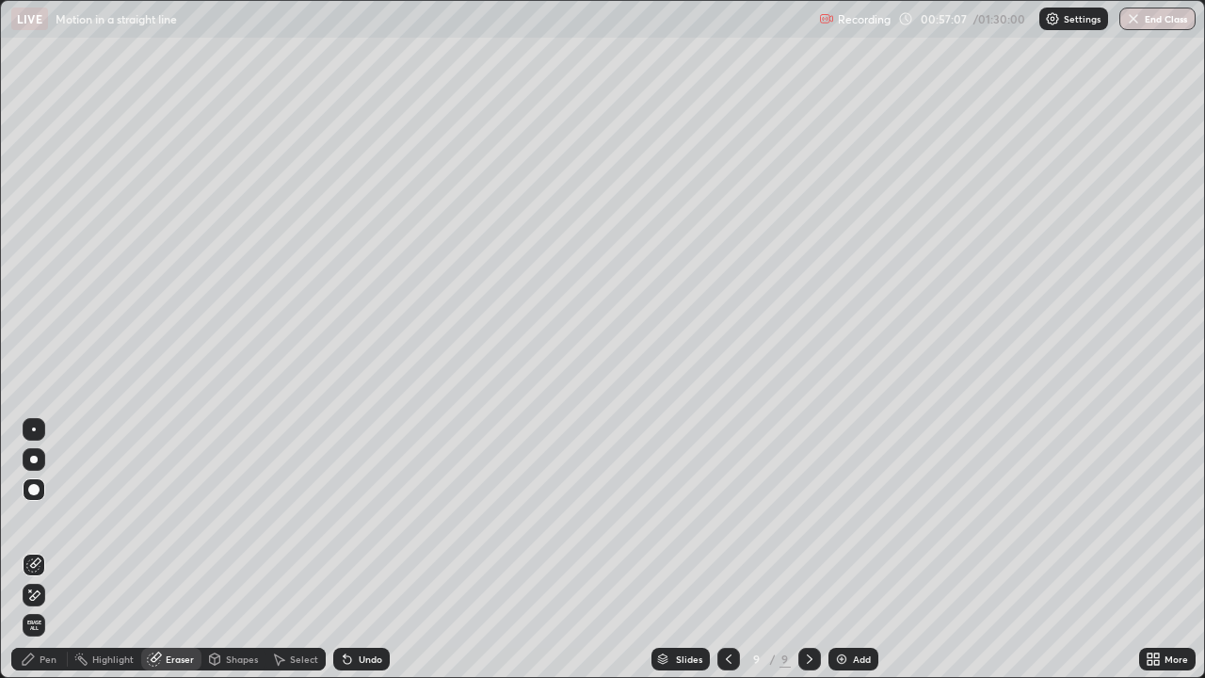
click at [32, 489] on div at bounding box center [33, 489] width 11 height 11
click at [40, 518] on div "Pen" at bounding box center [48, 658] width 17 height 9
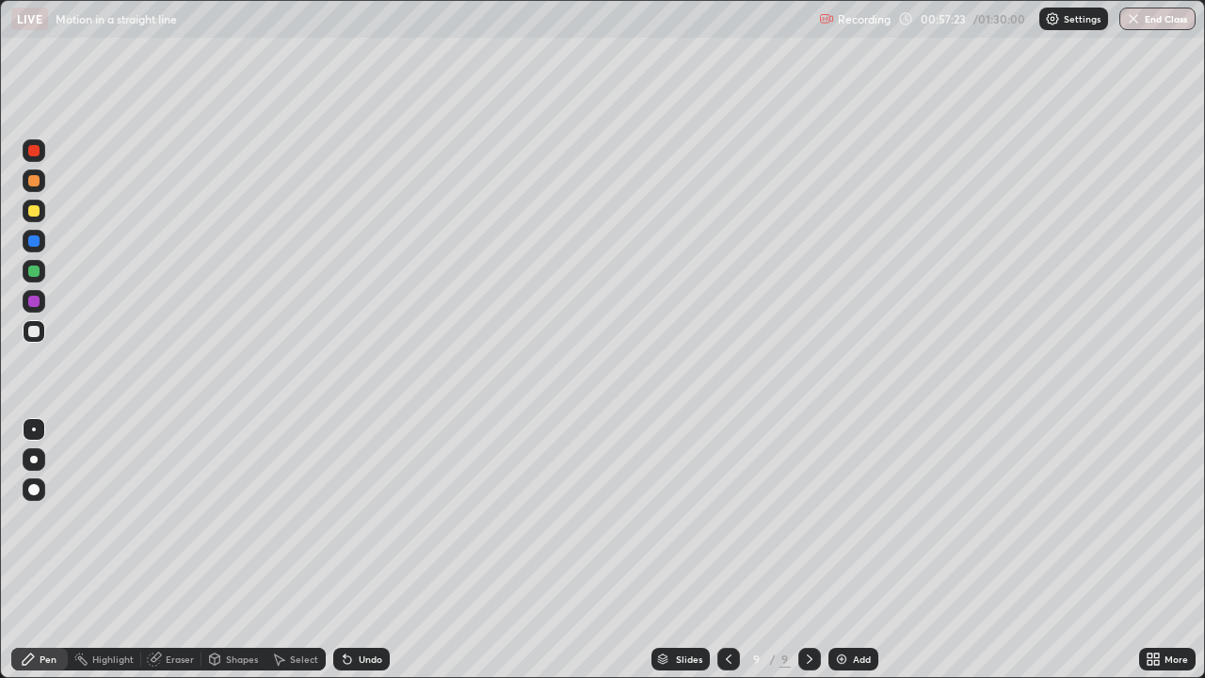
click at [48, 518] on div "Pen" at bounding box center [48, 658] width 17 height 9
click at [34, 329] on div at bounding box center [33, 331] width 11 height 11
click at [38, 190] on div at bounding box center [34, 180] width 23 height 23
click at [36, 328] on div at bounding box center [33, 331] width 11 height 11
click at [34, 333] on div at bounding box center [33, 331] width 11 height 11
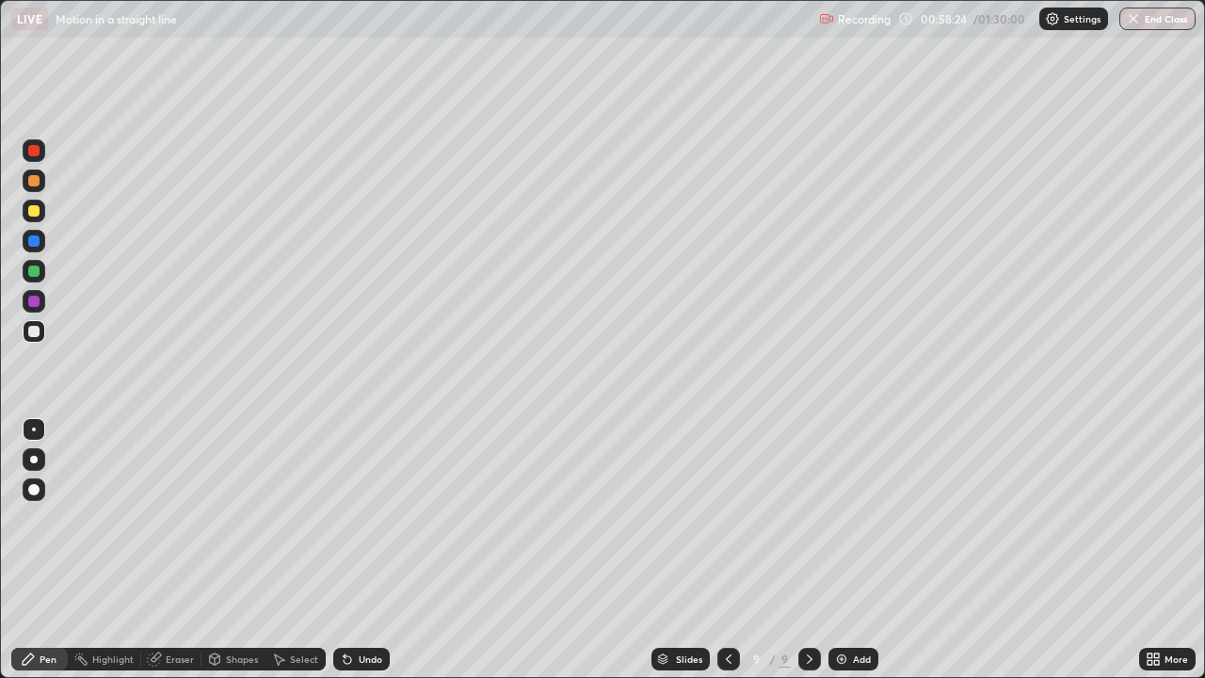
click at [34, 332] on div at bounding box center [33, 331] width 11 height 11
click at [35, 214] on div at bounding box center [33, 210] width 11 height 11
click at [170, 518] on div "Eraser" at bounding box center [180, 658] width 28 height 9
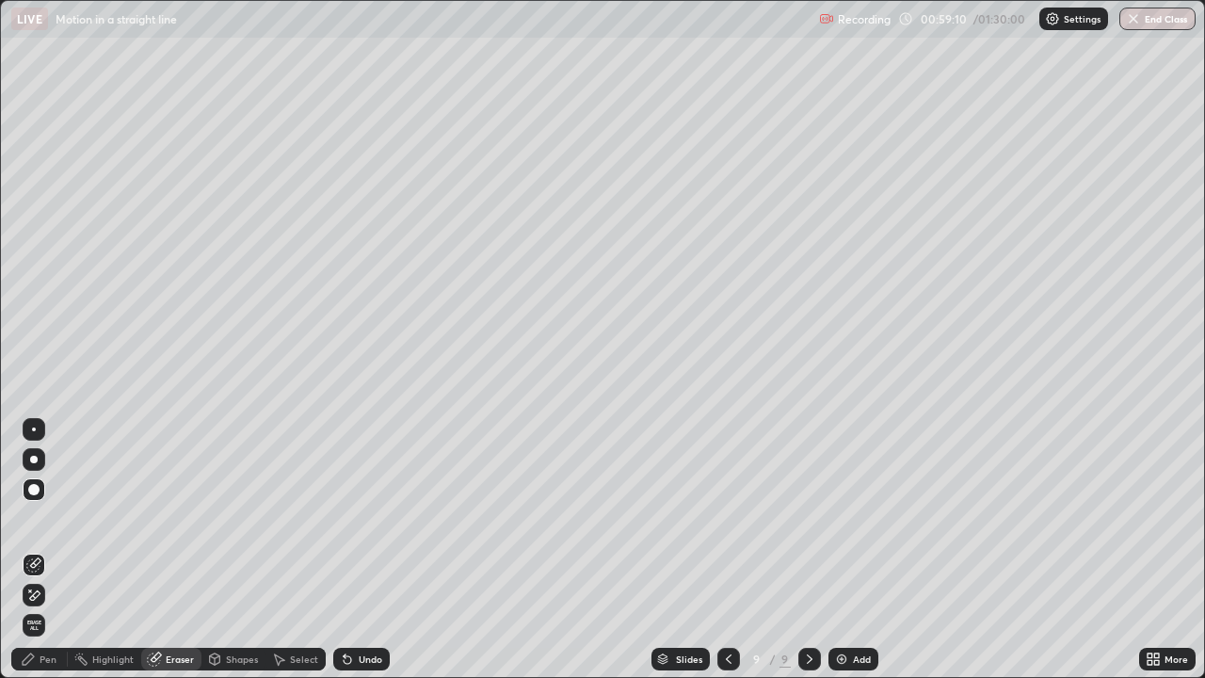
click at [37, 518] on div "Pen" at bounding box center [39, 659] width 56 height 23
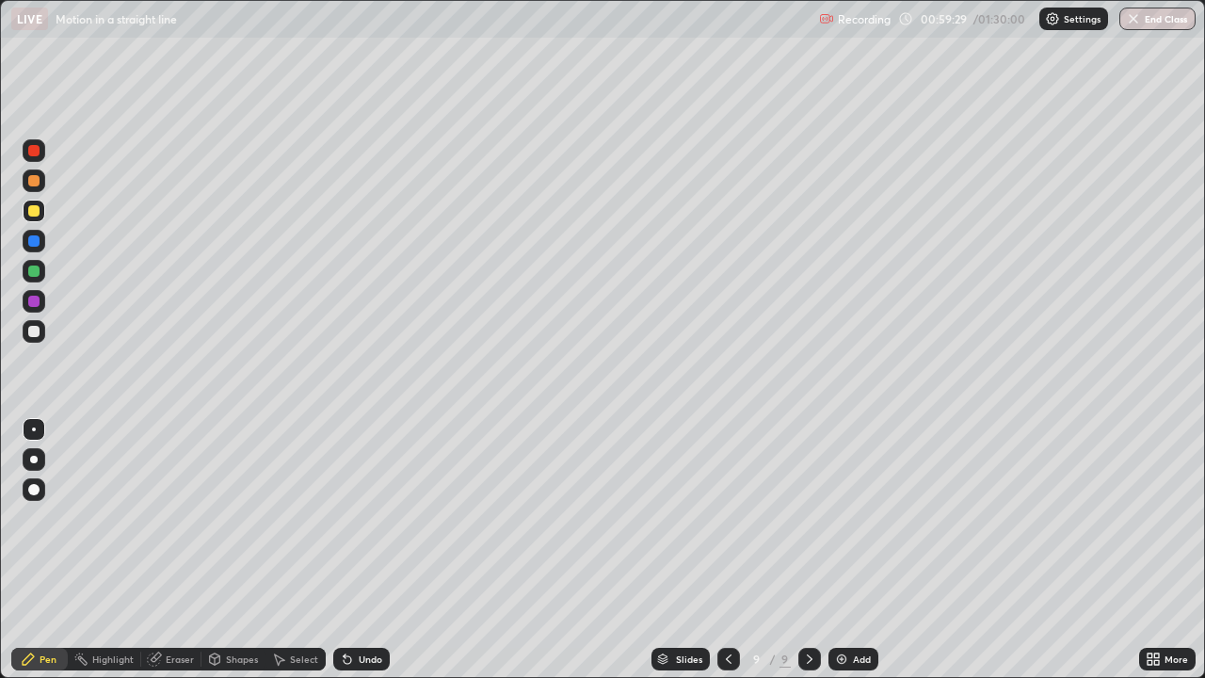
click at [163, 518] on div "Eraser" at bounding box center [171, 659] width 60 height 23
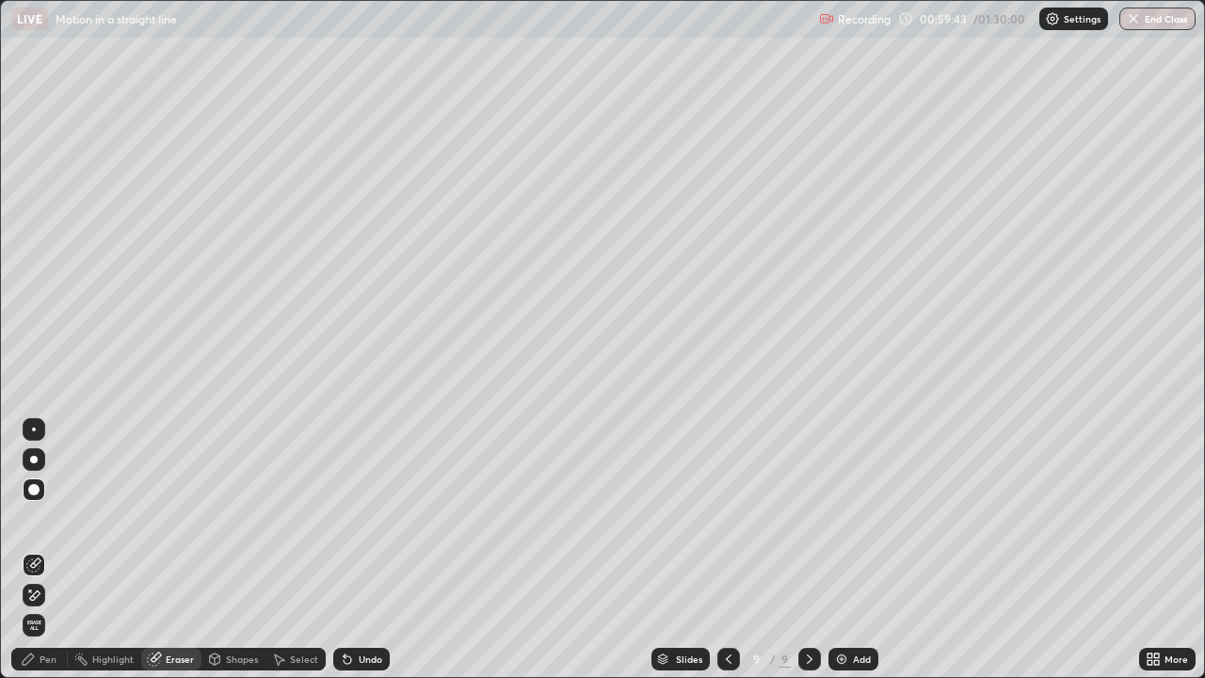
click at [43, 518] on div "Pen" at bounding box center [48, 658] width 17 height 9
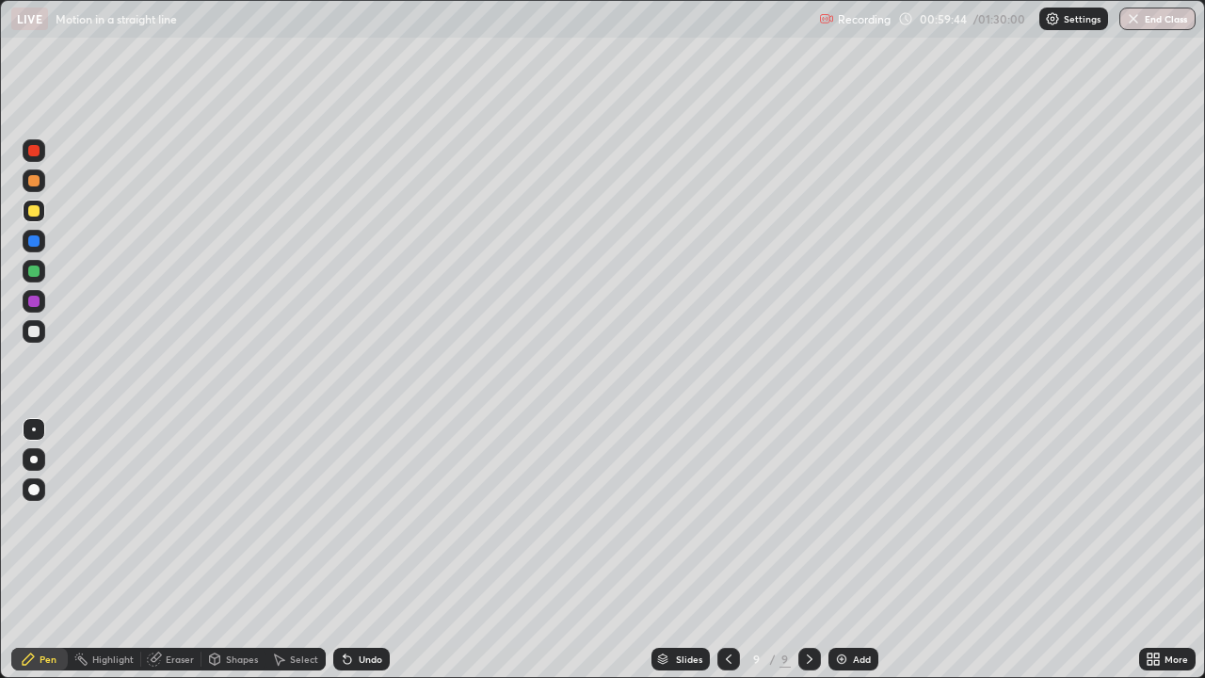
click at [32, 518] on icon at bounding box center [28, 658] width 15 height 15
click at [727, 518] on icon at bounding box center [728, 658] width 15 height 15
click at [785, 518] on div "9" at bounding box center [785, 659] width 11 height 17
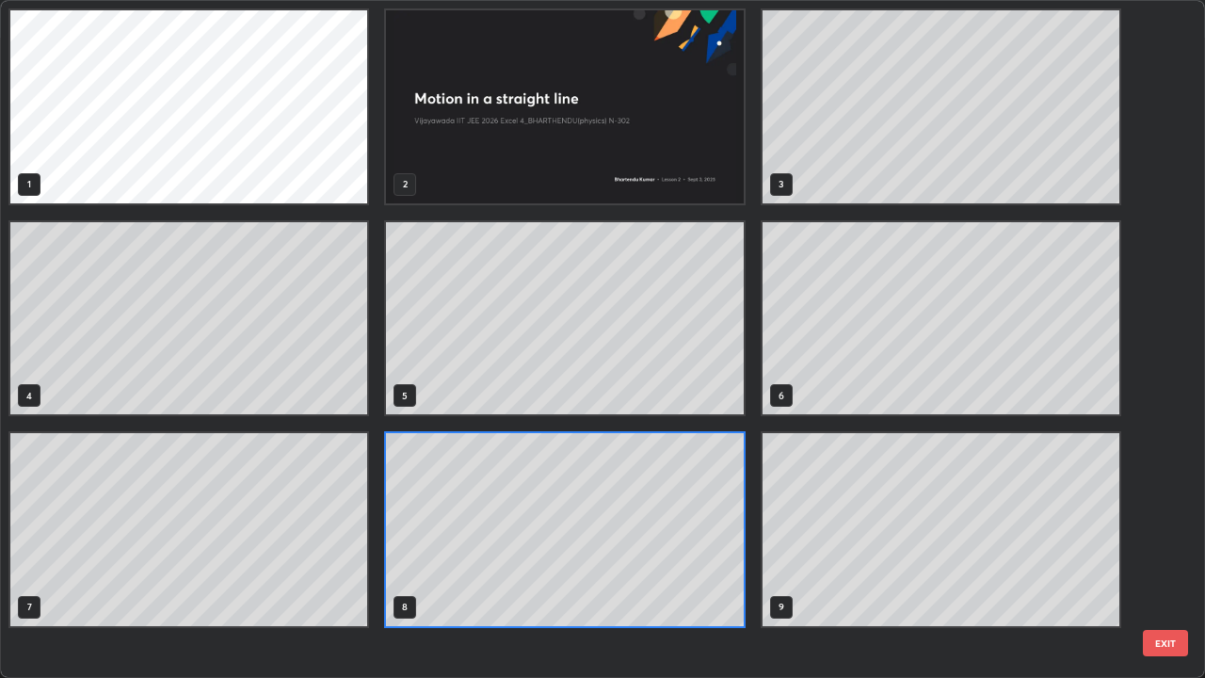
click at [731, 518] on div "1 2 3 4 5 6 7 8 9" at bounding box center [586, 339] width 1170 height 676
click at [726, 518] on div "1 2 3 4 5 6 7 8 9" at bounding box center [586, 339] width 1170 height 676
click at [724, 518] on div "1 2 3 4 5 6 7 8 9" at bounding box center [586, 339] width 1170 height 676
click at [721, 518] on div "1 2 3 4 5 6 7 8 9" at bounding box center [586, 339] width 1170 height 676
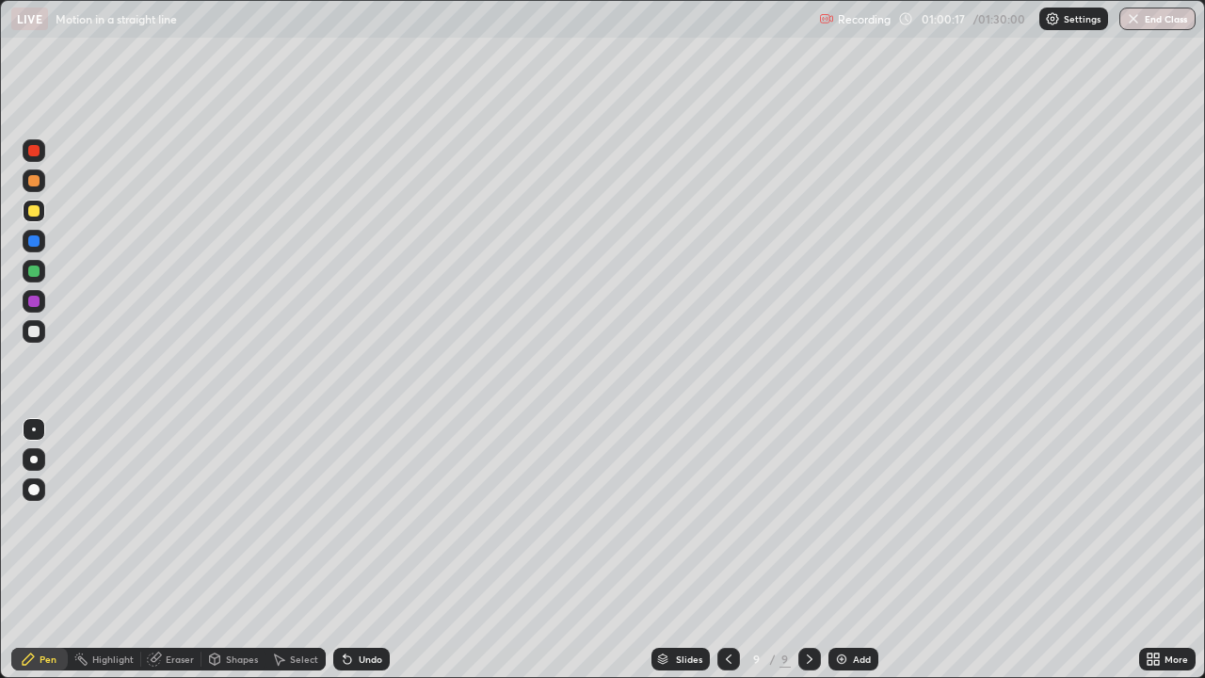
click at [30, 330] on div at bounding box center [33, 331] width 11 height 11
click at [835, 518] on img at bounding box center [841, 658] width 15 height 15
click at [38, 219] on div at bounding box center [34, 211] width 23 height 23
click at [840, 518] on img at bounding box center [841, 658] width 15 height 15
click at [33, 331] on div at bounding box center [33, 331] width 11 height 11
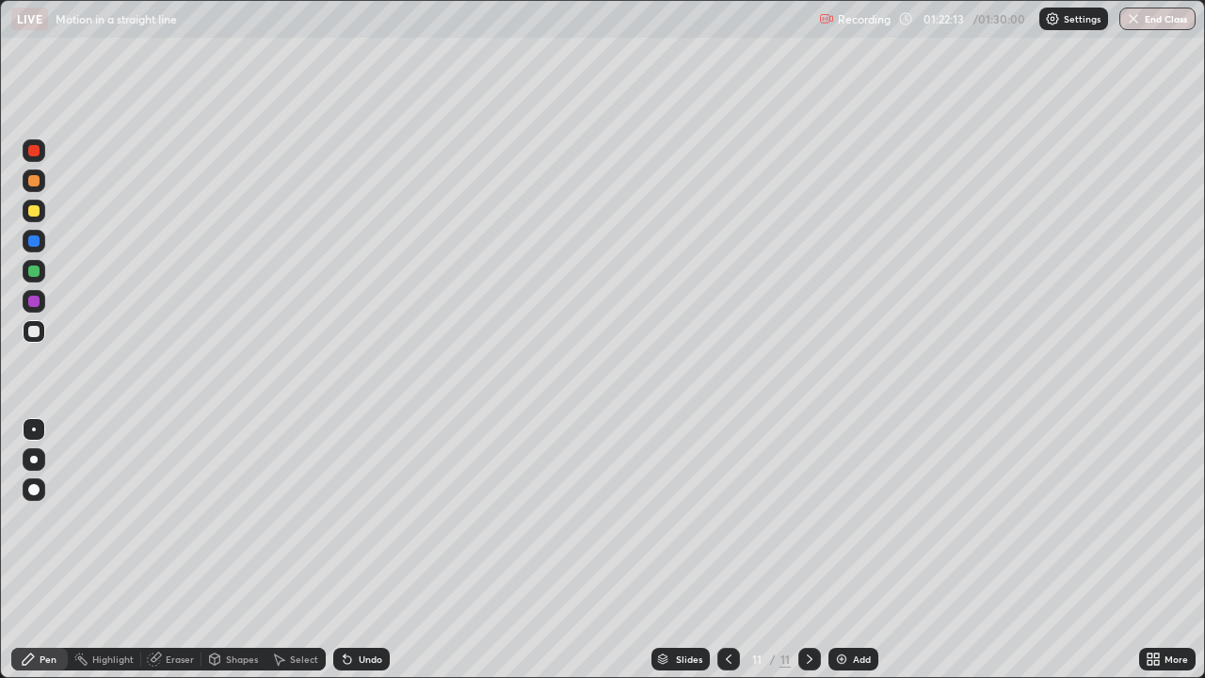
click at [1149, 25] on button "End Class" at bounding box center [1157, 19] width 76 height 23
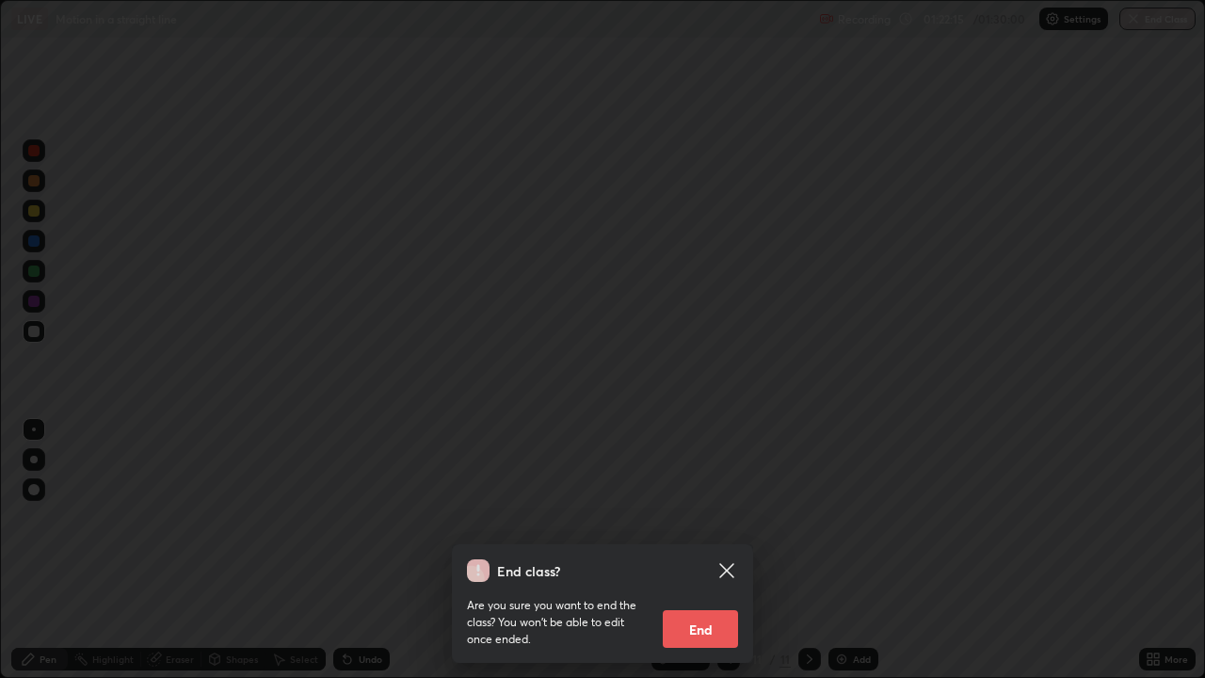
click at [701, 518] on button "End" at bounding box center [700, 629] width 75 height 38
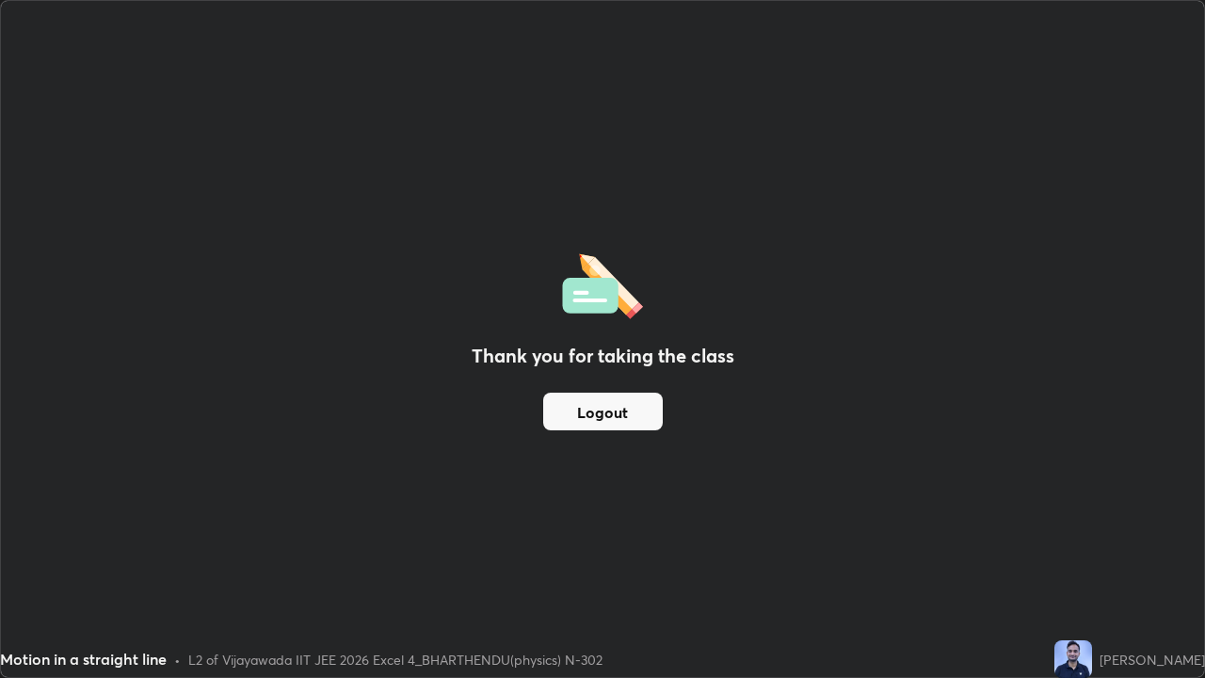
click at [591, 415] on button "Logout" at bounding box center [603, 412] width 120 height 38
